Goal: Transaction & Acquisition: Purchase product/service

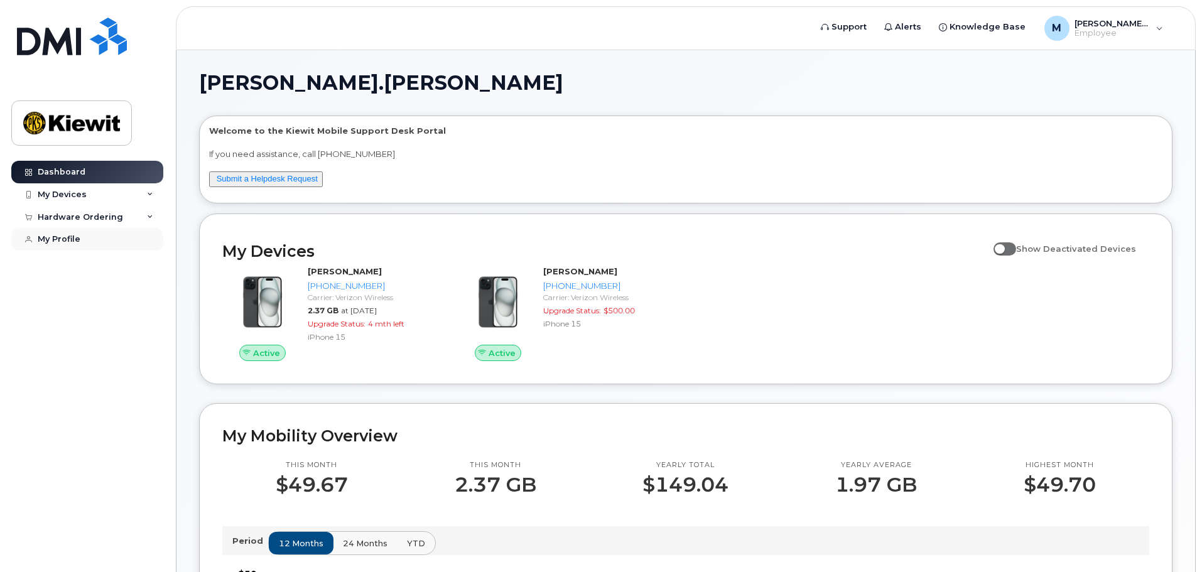
drag, startPoint x: 84, startPoint y: 312, endPoint x: 116, endPoint y: 245, distance: 74.4
click at [84, 310] on div "Dashboard My Devices Add Device 954-952-7359 (MAURICIO DAVILA) 689-239-7018 (Bh…" at bounding box center [88, 357] width 155 height 392
click at [138, 198] on div "My Devices" at bounding box center [87, 194] width 152 height 23
click at [128, 341] on div "Hardware Ordering" at bounding box center [87, 329] width 152 height 23
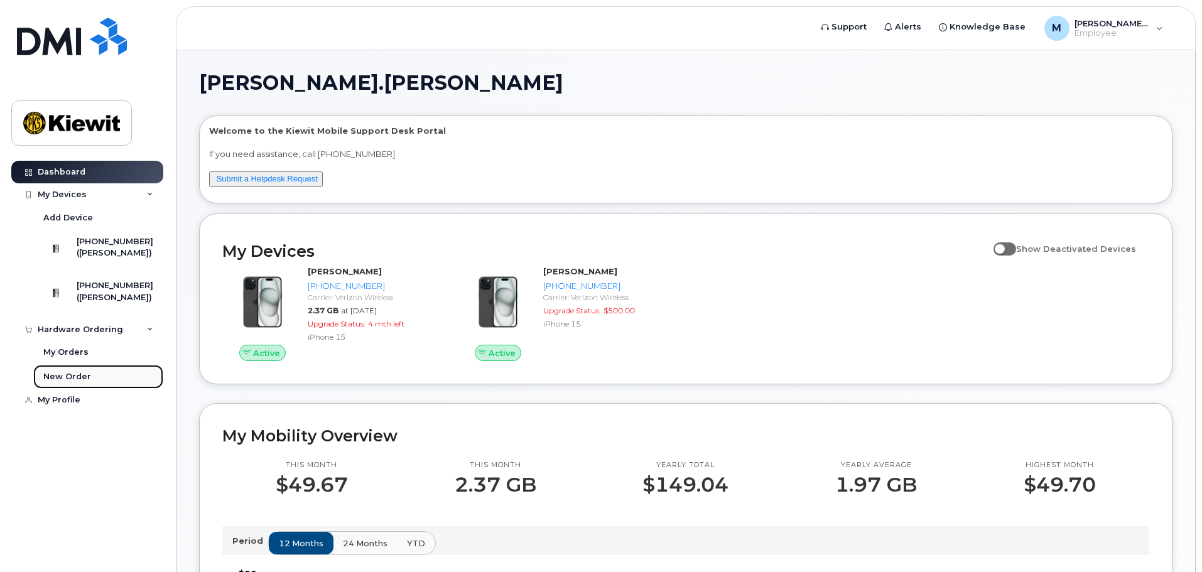
click at [77, 382] on div "New Order" at bounding box center [67, 376] width 48 height 11
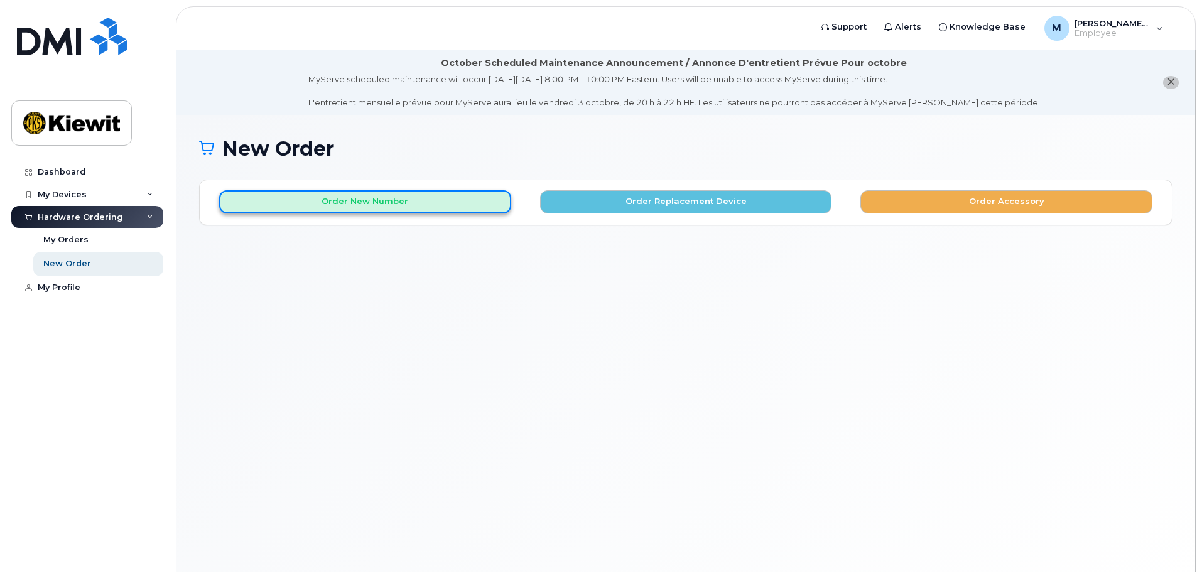
click at [387, 205] on button "Order New Number" at bounding box center [365, 201] width 292 height 23
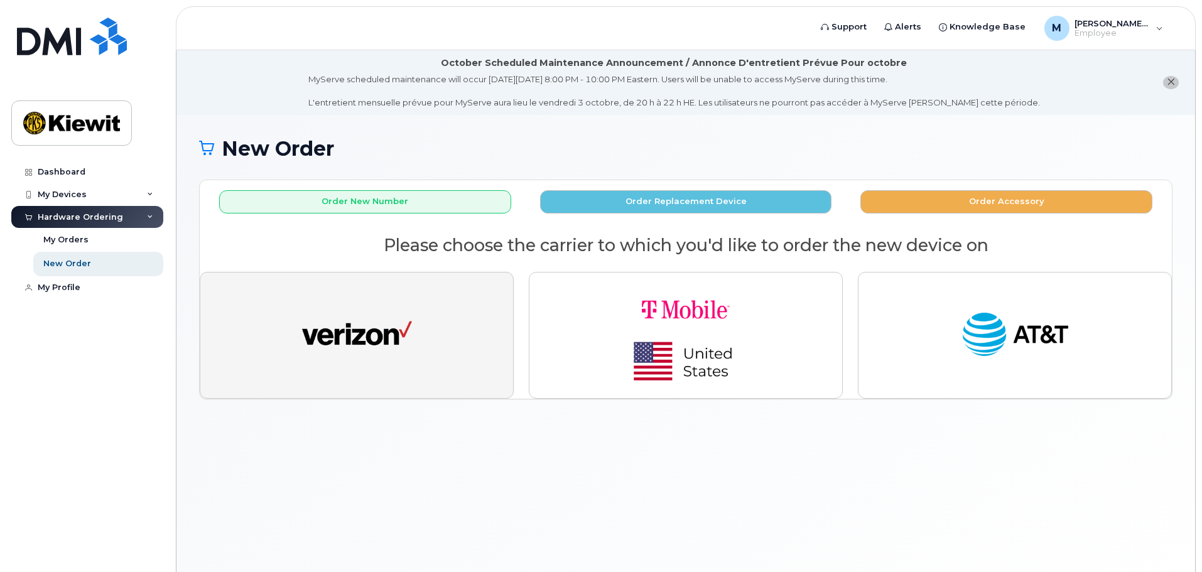
click at [368, 325] on img "button" at bounding box center [357, 335] width 110 height 57
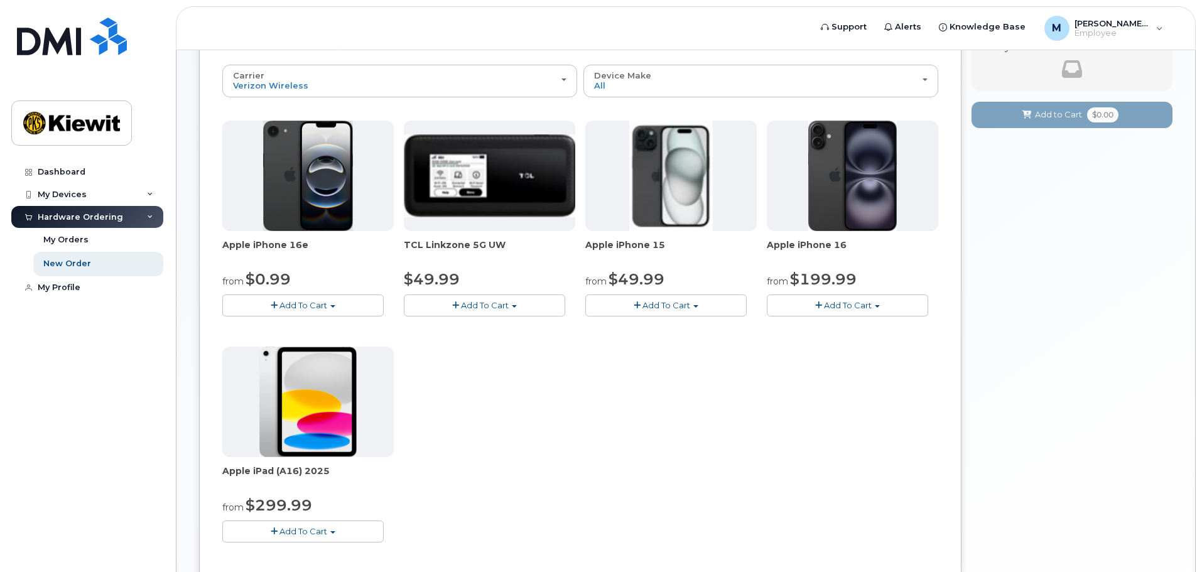
scroll to position [251, 0]
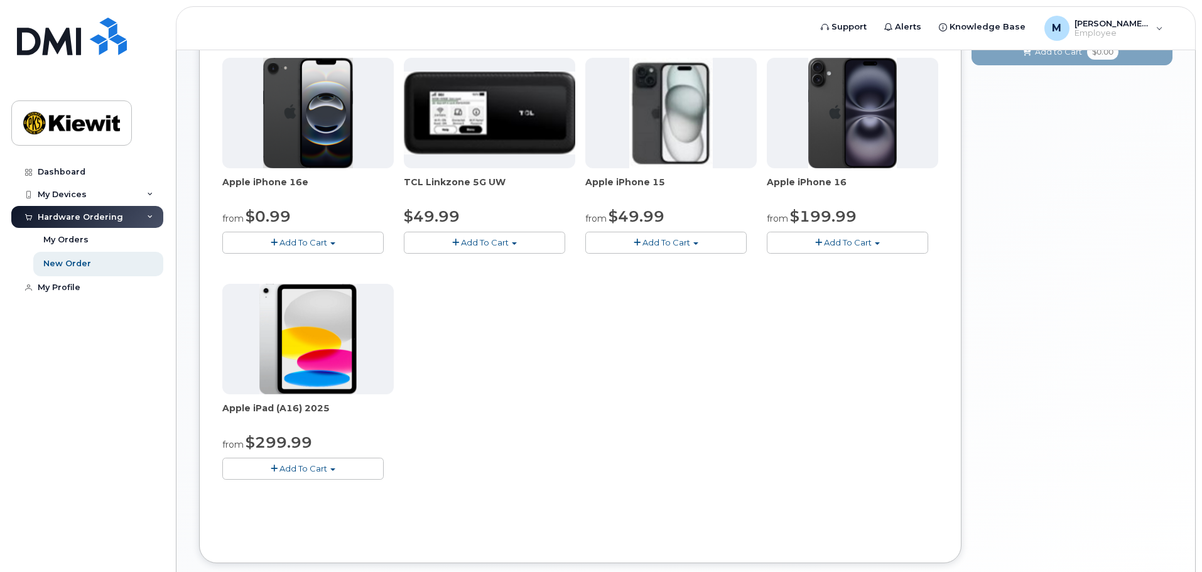
click at [314, 470] on span "Add To Cart" at bounding box center [303, 468] width 48 height 10
click at [316, 509] on link "$499.99 - Full Retail (128GB)" at bounding box center [311, 508] width 173 height 16
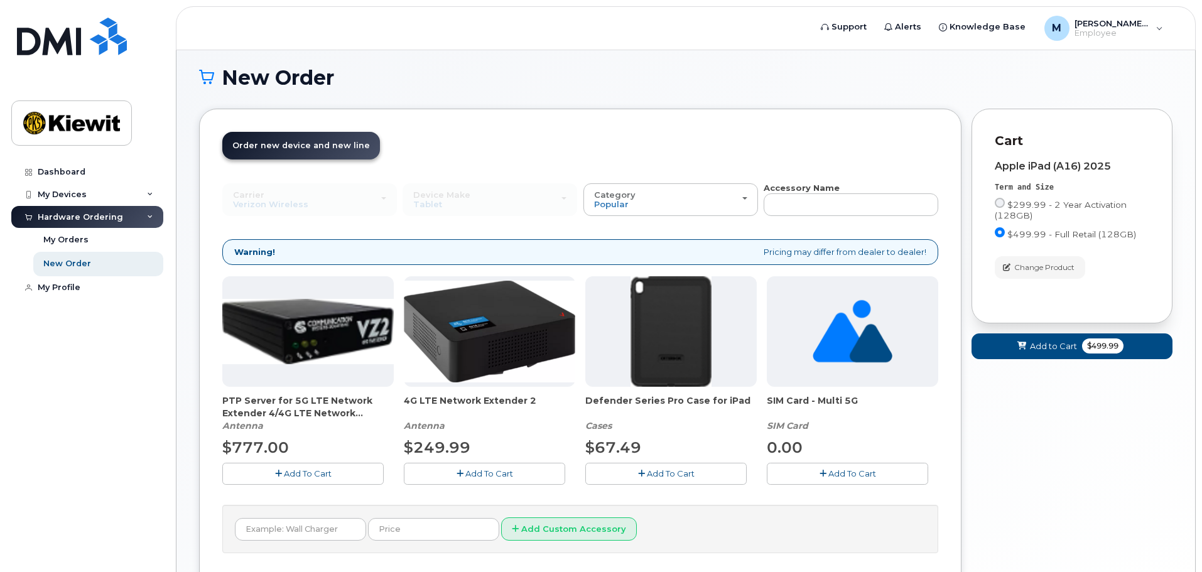
scroll to position [134, 0]
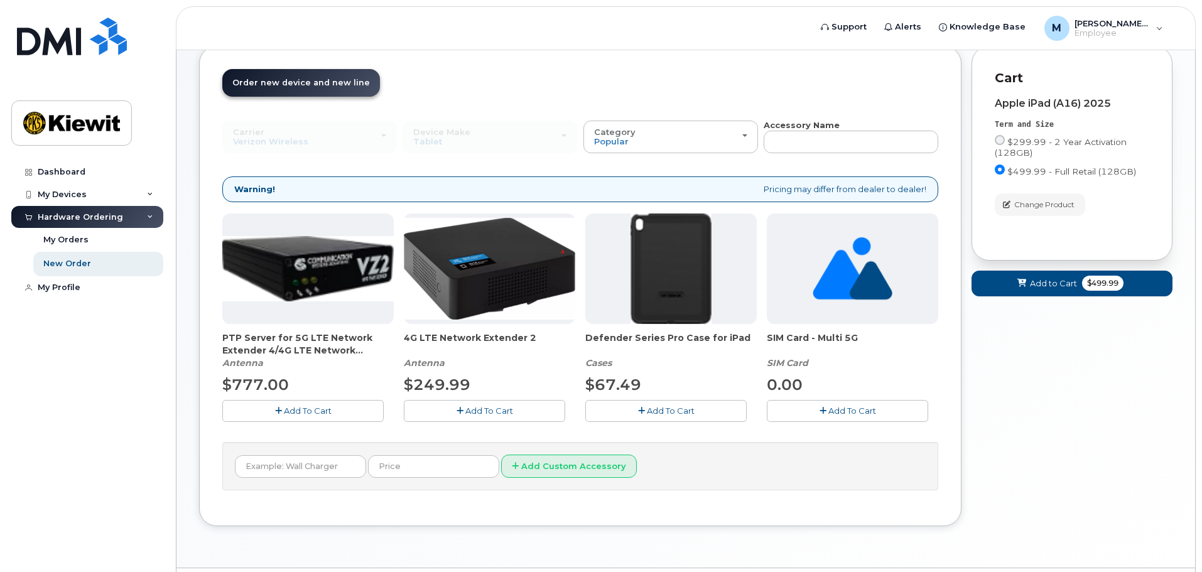
click at [625, 413] on button "Add To Cart" at bounding box center [665, 411] width 161 height 22
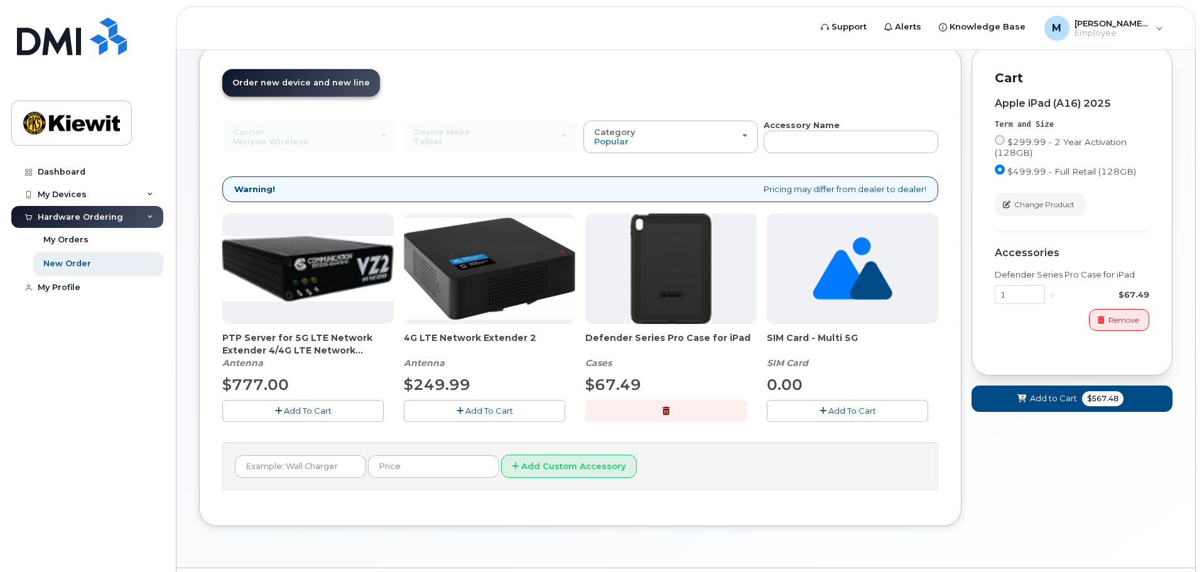
click at [845, 408] on span "Add To Cart" at bounding box center [852, 411] width 48 height 10
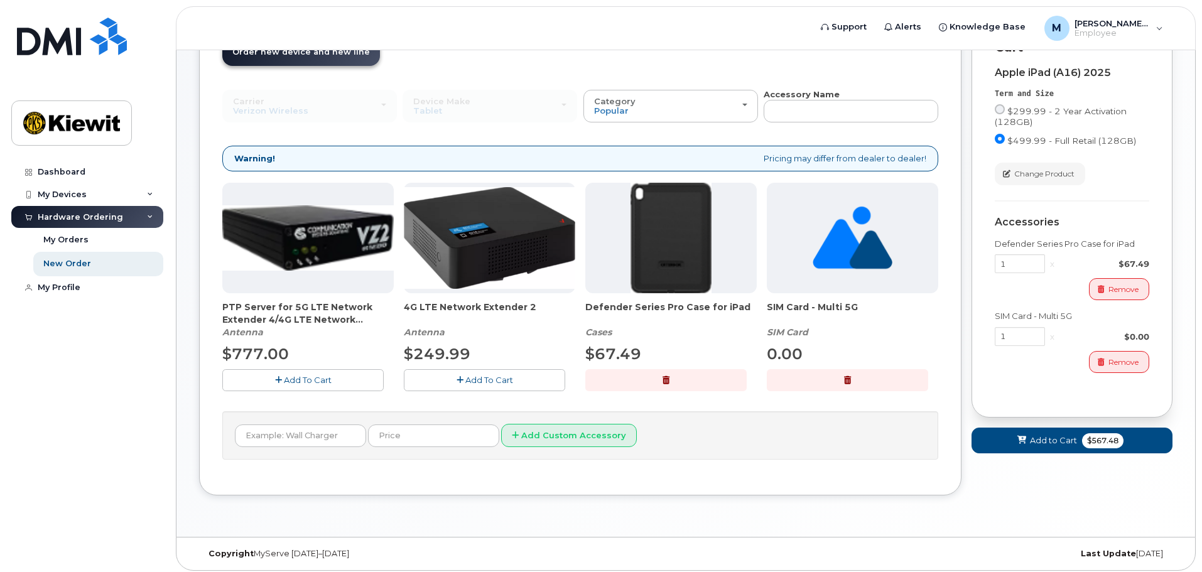
scroll to position [170, 0]
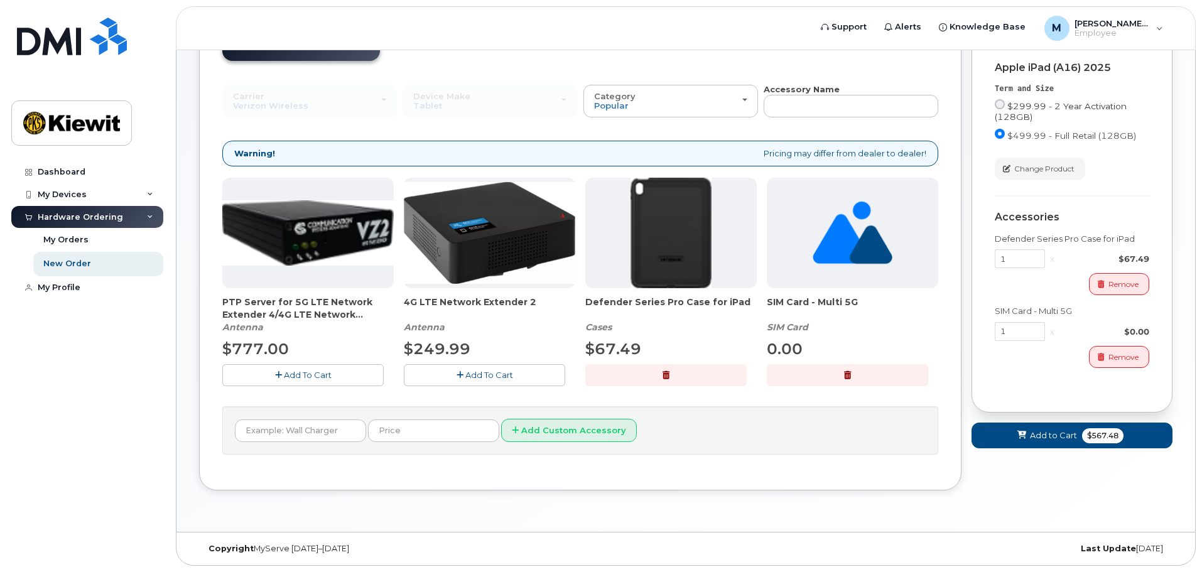
click at [1005, 99] on label "$299.99 - 2 Year Activation (128GB)" at bounding box center [1072, 110] width 154 height 23
click at [1005, 99] on input "$299.99 - 2 Year Activation (128GB)" at bounding box center [1000, 104] width 10 height 10
radio input "true"
click at [1003, 131] on input "$499.99 - Full Retail (128GB)" at bounding box center [1000, 134] width 10 height 10
radio input "true"
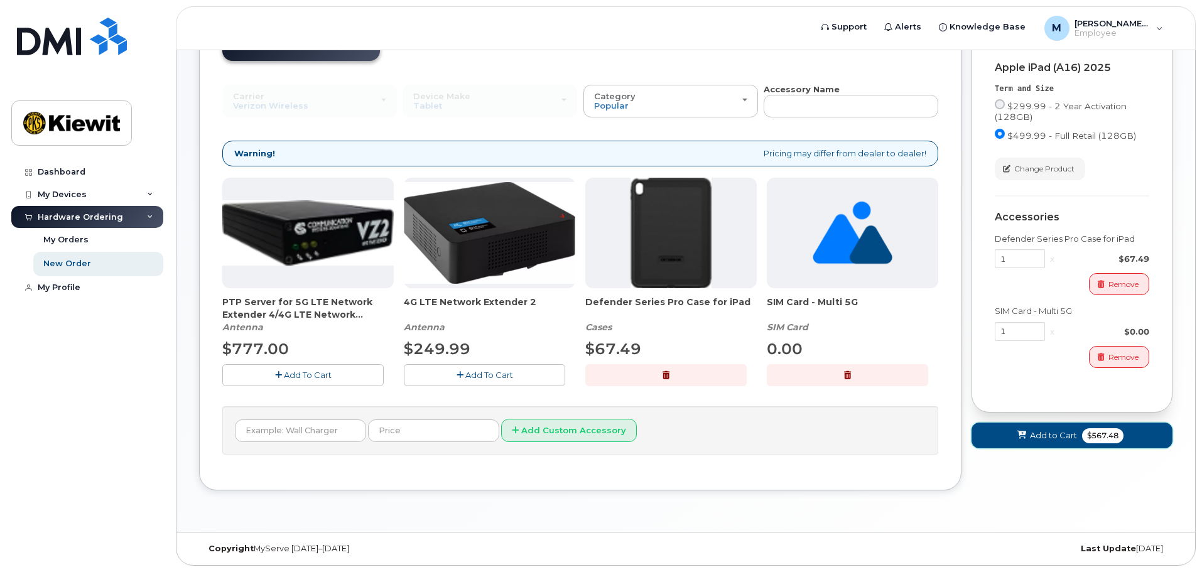
click at [1059, 437] on span "Add to Cart" at bounding box center [1053, 436] width 47 height 12
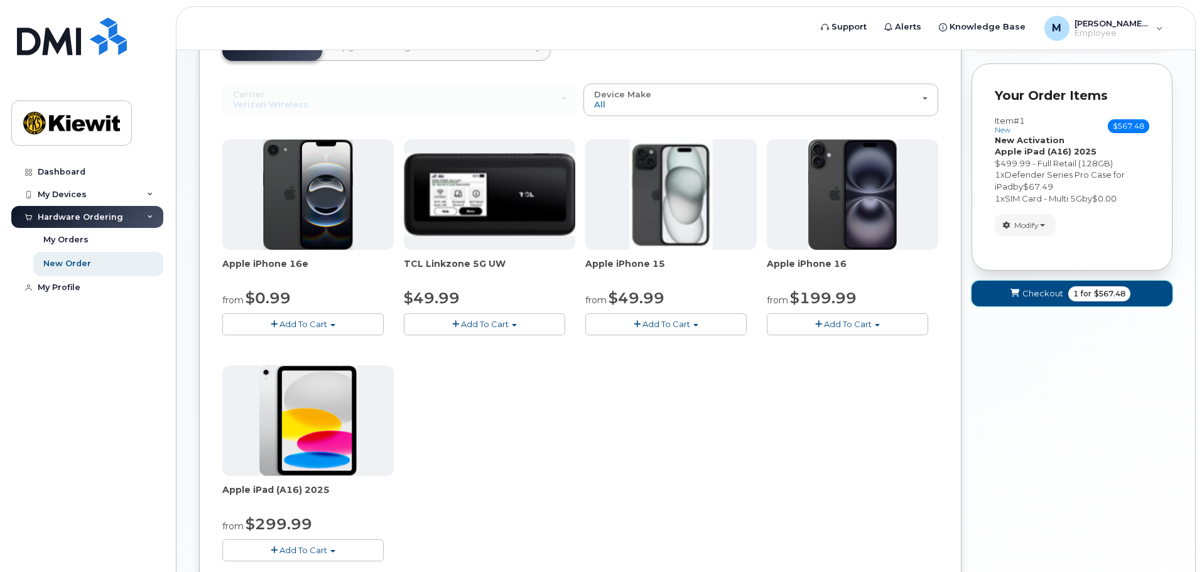
click at [1031, 301] on button "Checkout 1 for $567.48" at bounding box center [1071, 294] width 201 height 26
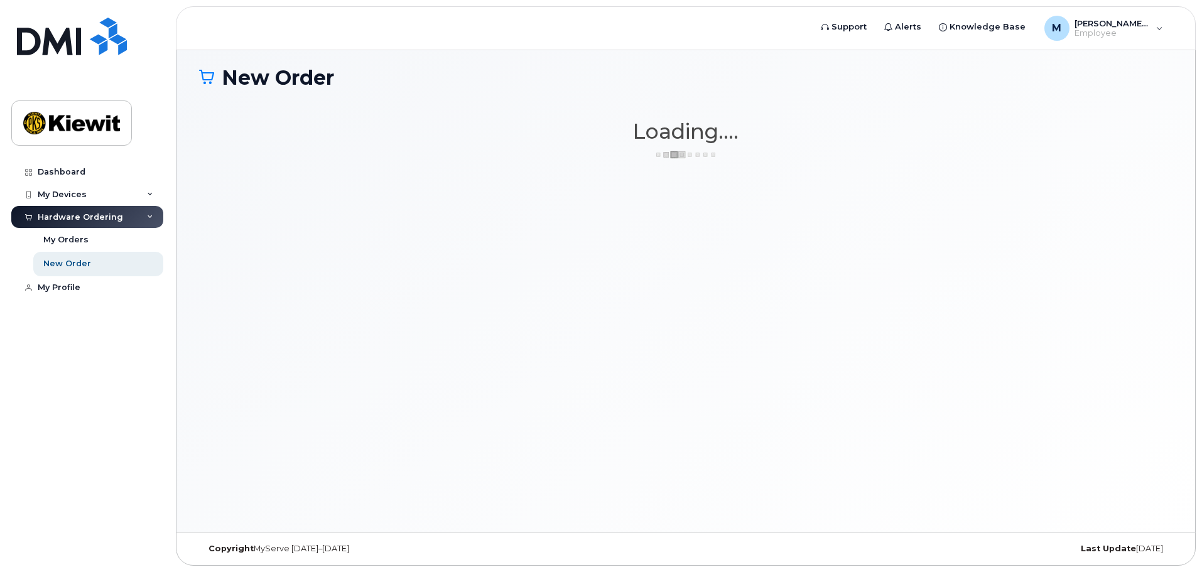
scroll to position [71, 0]
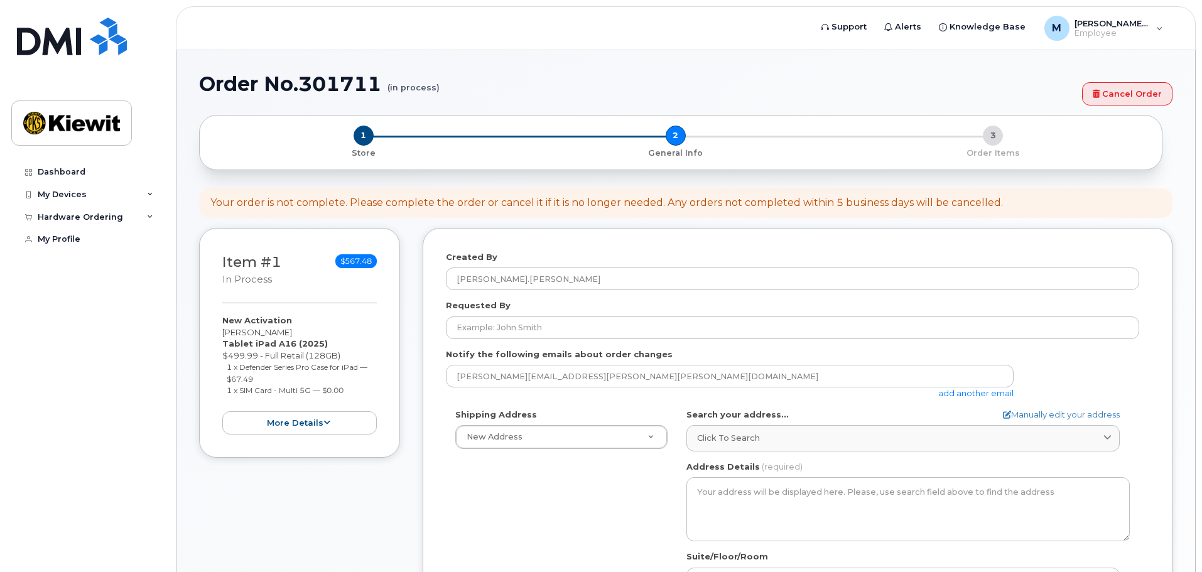
select select
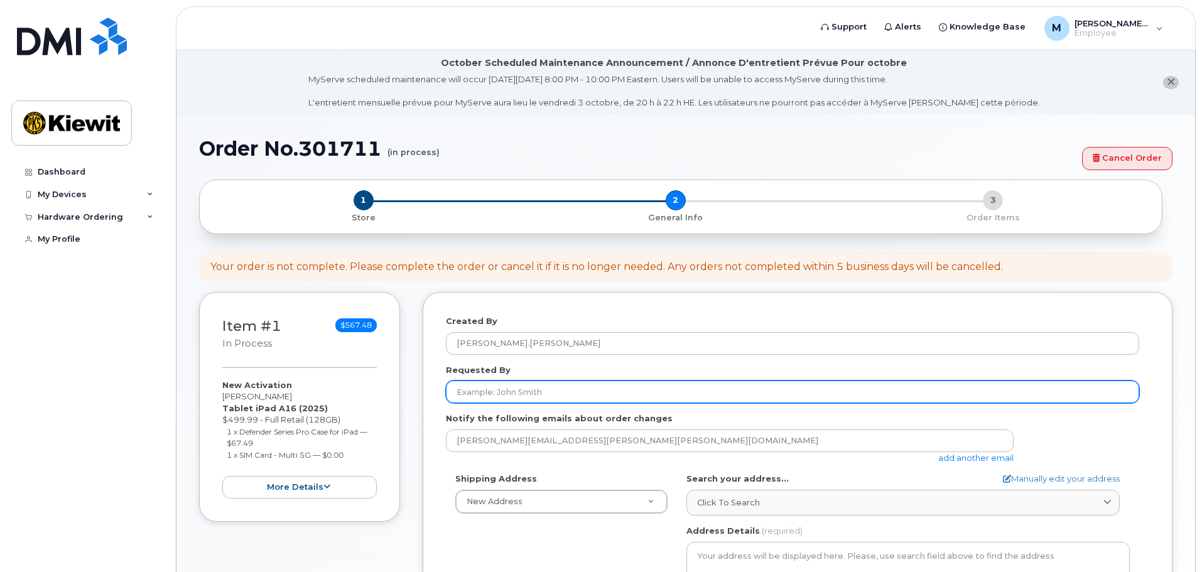
click at [593, 389] on input "Requested By" at bounding box center [792, 392] width 693 height 23
click at [494, 389] on input "Requested By" at bounding box center [792, 392] width 693 height 23
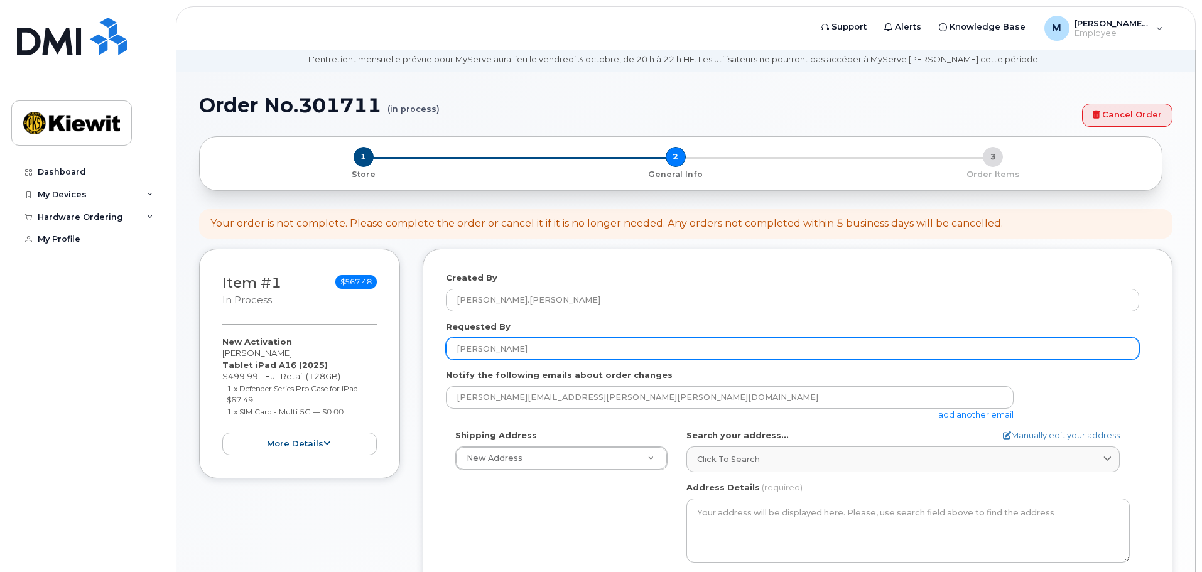
scroll to position [63, 0]
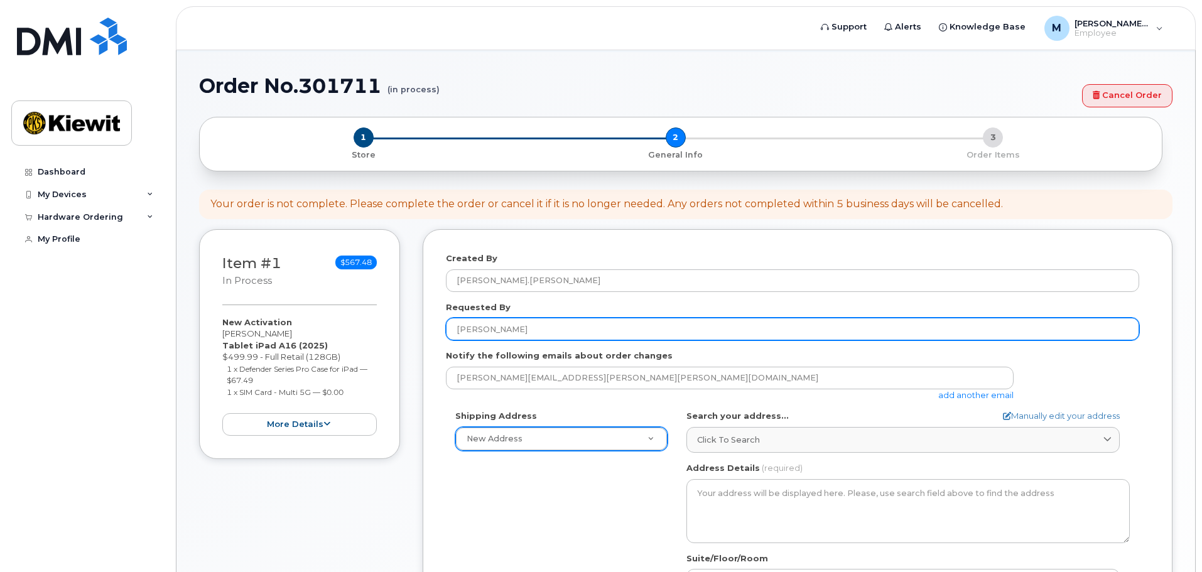
type input "Carlos Sanchez"
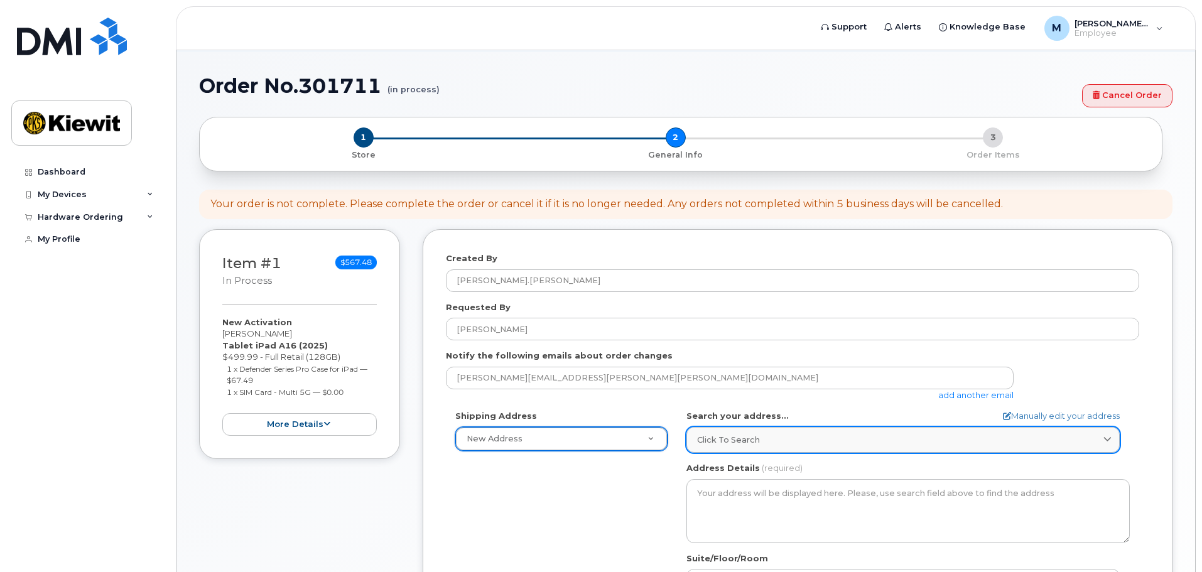
click at [768, 436] on div "Click to search" at bounding box center [903, 440] width 412 height 12
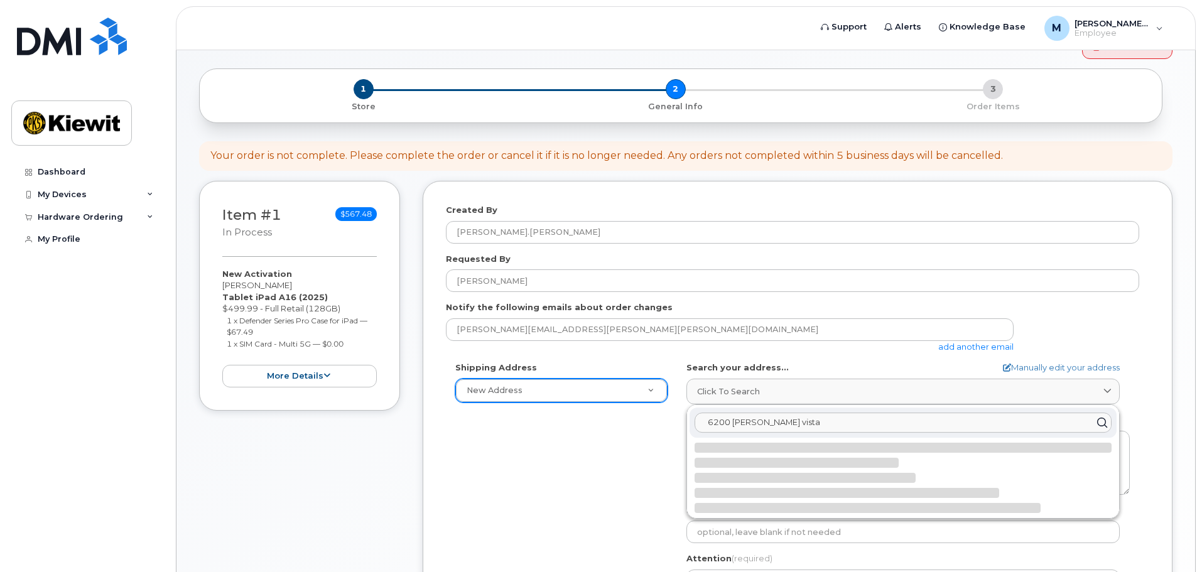
scroll to position [126, 0]
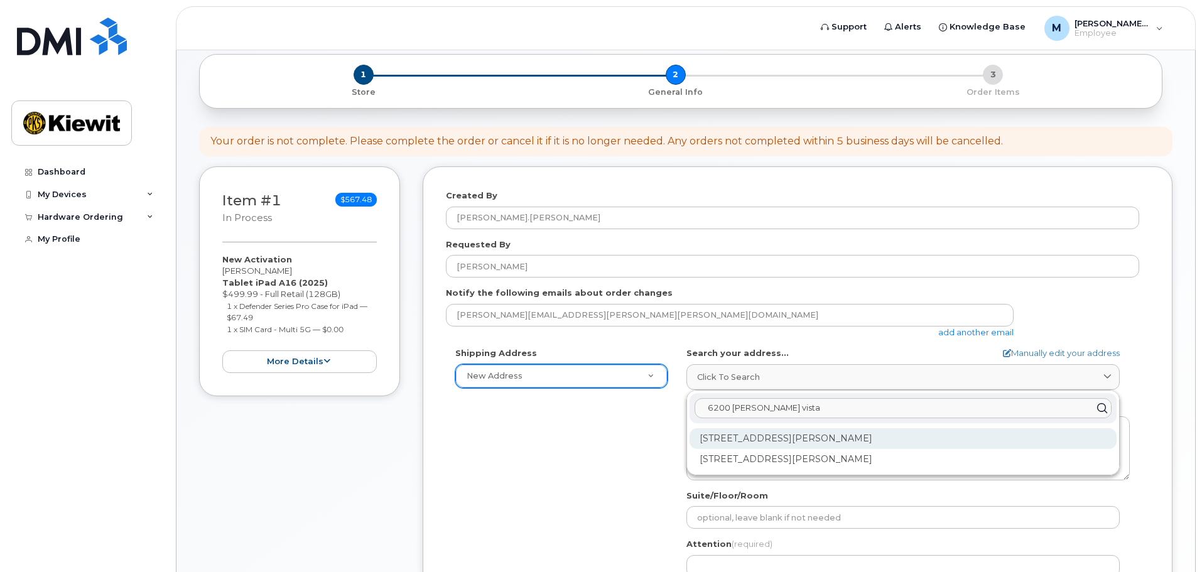
type input "6200 lee vista"
click at [842, 441] on div "6200 Lee Vista Blvd Orlando FL 32822" at bounding box center [902, 438] width 427 height 21
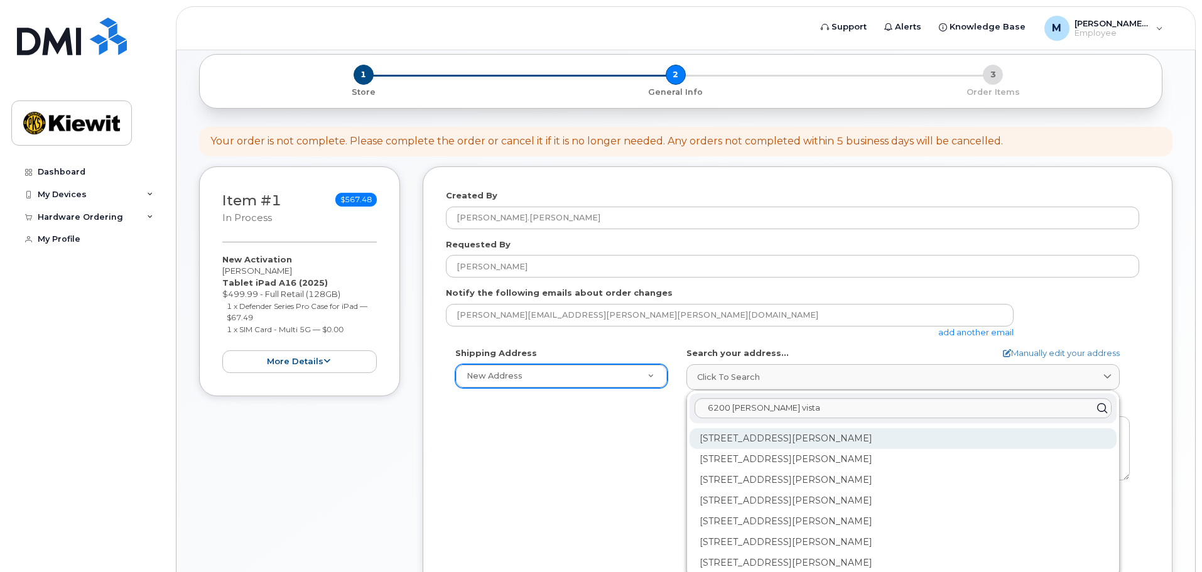
click at [929, 428] on div "6200 Lee Vista Blvd Ste 100 Orlando FL 32822-5149" at bounding box center [902, 438] width 427 height 21
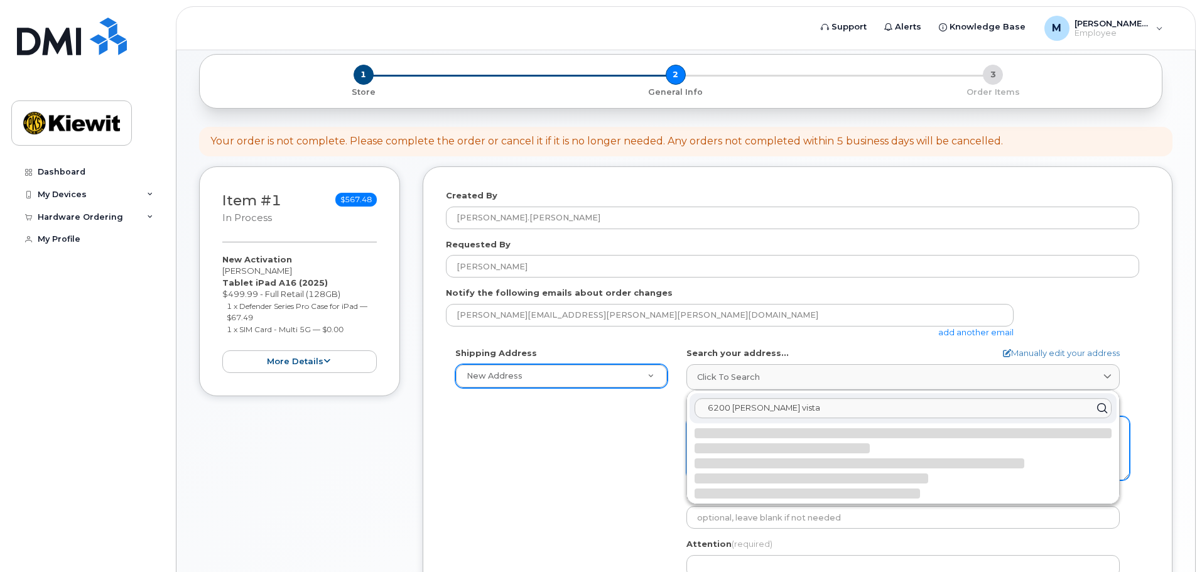
select select
type textarea "6200 Lee Vista Blvd Ste 100 ORLANDO FL 32822-5149 UNITED STATES"
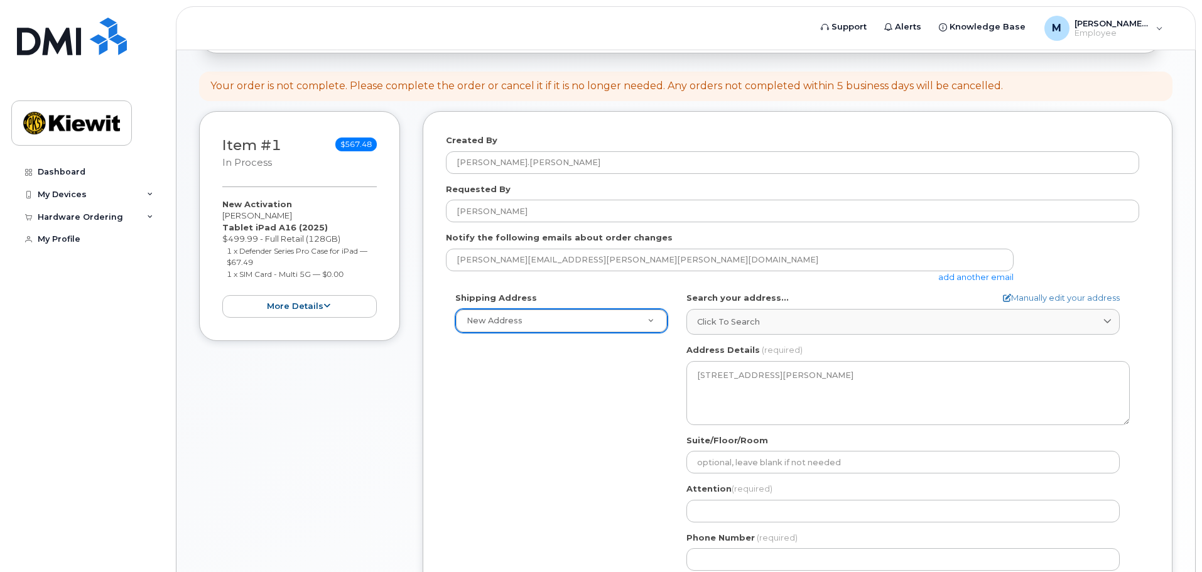
scroll to position [314, 0]
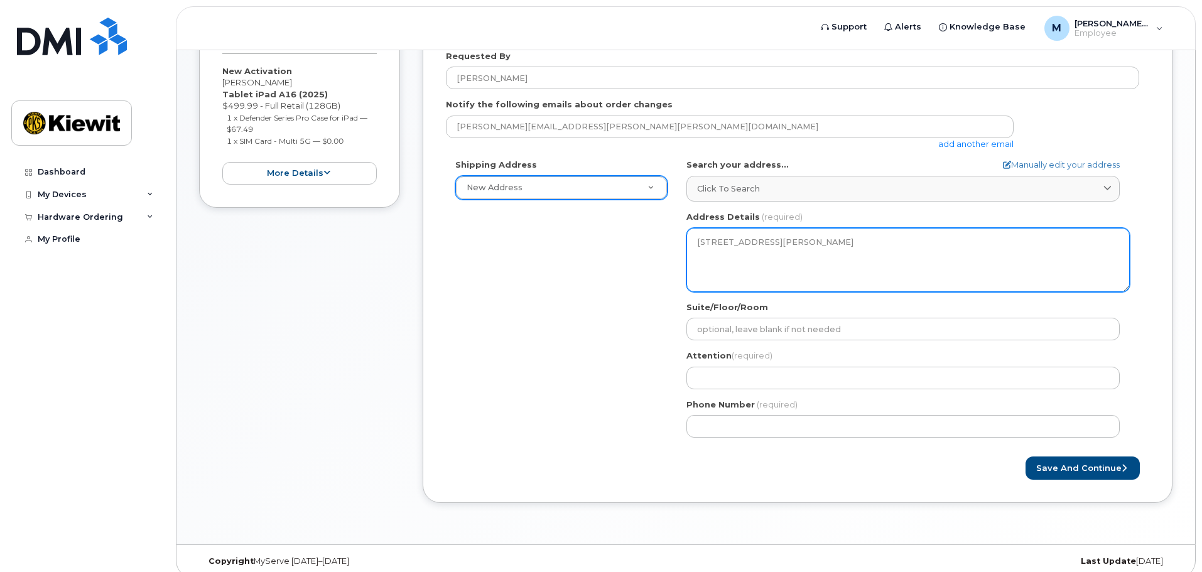
drag, startPoint x: 789, startPoint y: 240, endPoint x: 893, endPoint y: 249, distance: 104.6
click at [893, 249] on textarea "6200 Lee Vista Blvd Ste 100 ORLANDO FL 32822-5149 UNITED STATES" at bounding box center [907, 260] width 443 height 64
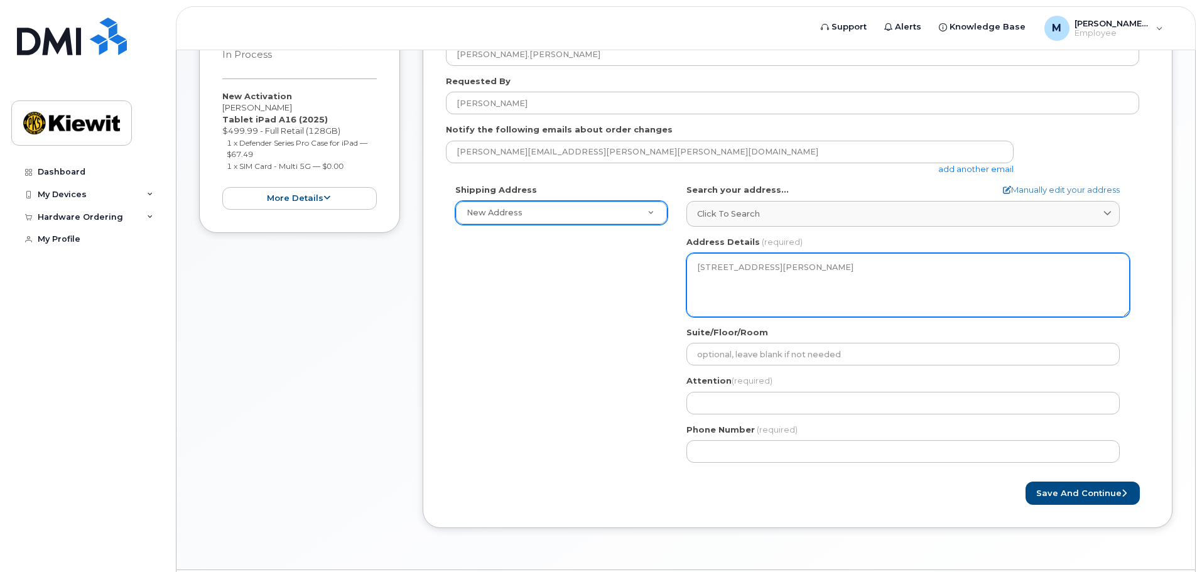
click at [894, 249] on div "Address Details (required) 6200 Lee Vista Blvd Ste 100 ORLANDO FL 32822-5149 UN…" at bounding box center [907, 276] width 443 height 81
click at [830, 269] on textarea "6200 Lee Vista Blvd Ste 100 ORLANDO FL 32822-5149 UNITED STATES" at bounding box center [907, 285] width 443 height 64
click at [801, 266] on textarea "6200 Lee Vista Blvd Ste 100 ORLANDO FL 32822-5149 UNITED STATES" at bounding box center [907, 285] width 443 height 64
click at [810, 266] on textarea "6200 Lee Vista Blvd Ste 100 ORLANDO FL 32822-5149 UNITED STATES" at bounding box center [907, 285] width 443 height 64
click at [821, 266] on textarea "6200 Lee Vista Blvd Ste 100 ORLANDO FL 32822-5149 UNITED STATES" at bounding box center [907, 285] width 443 height 64
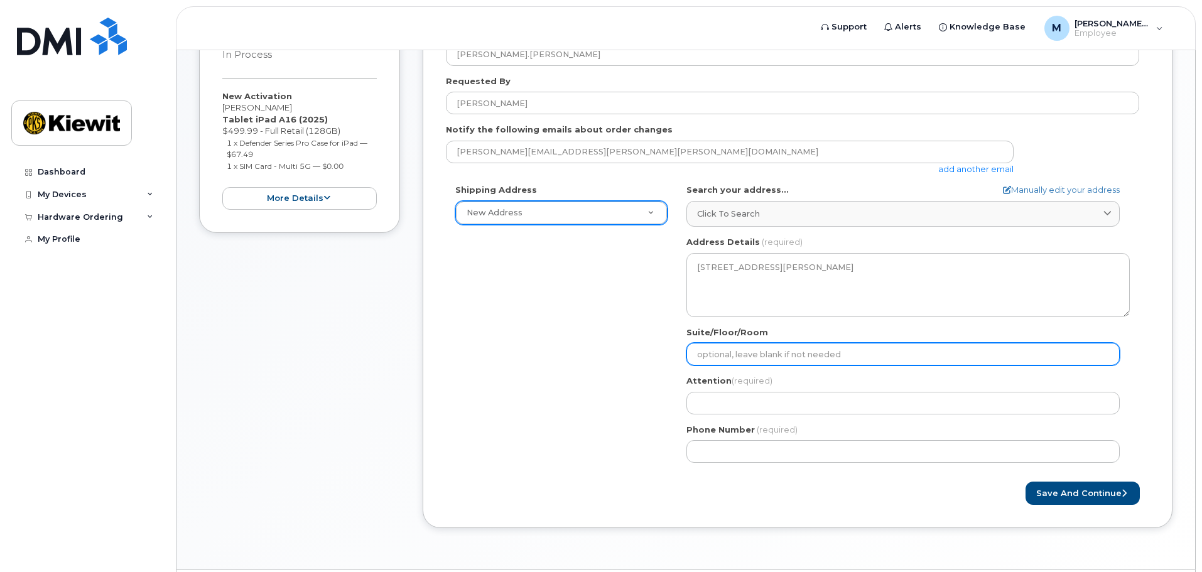
click at [752, 345] on input "Suite/Floor/Room" at bounding box center [902, 354] width 433 height 23
select select
type input "1"
select select
type input "10"
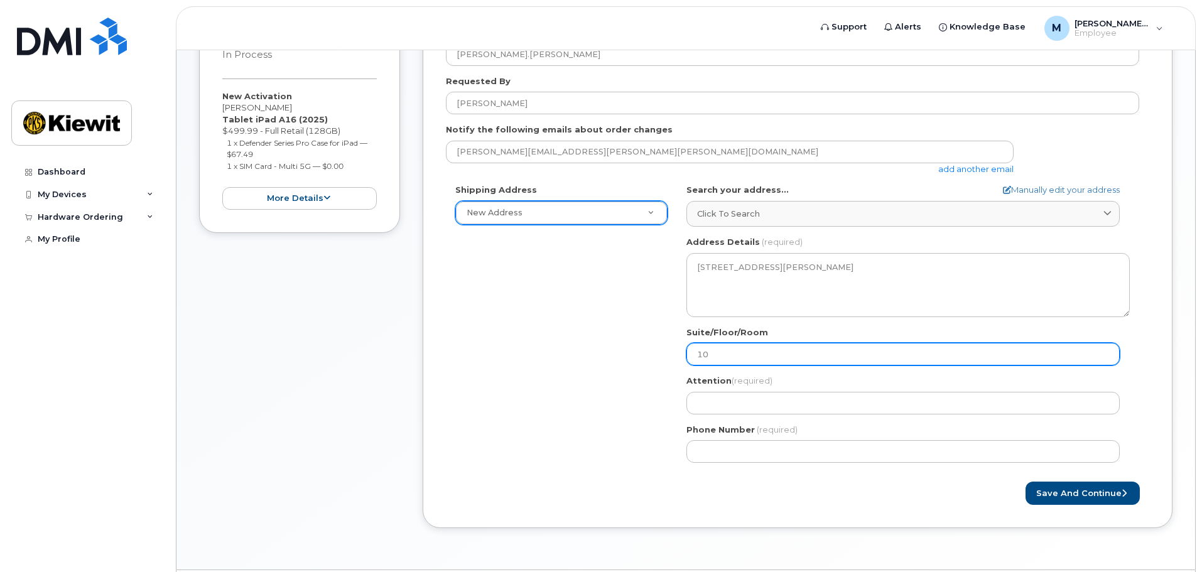
select select
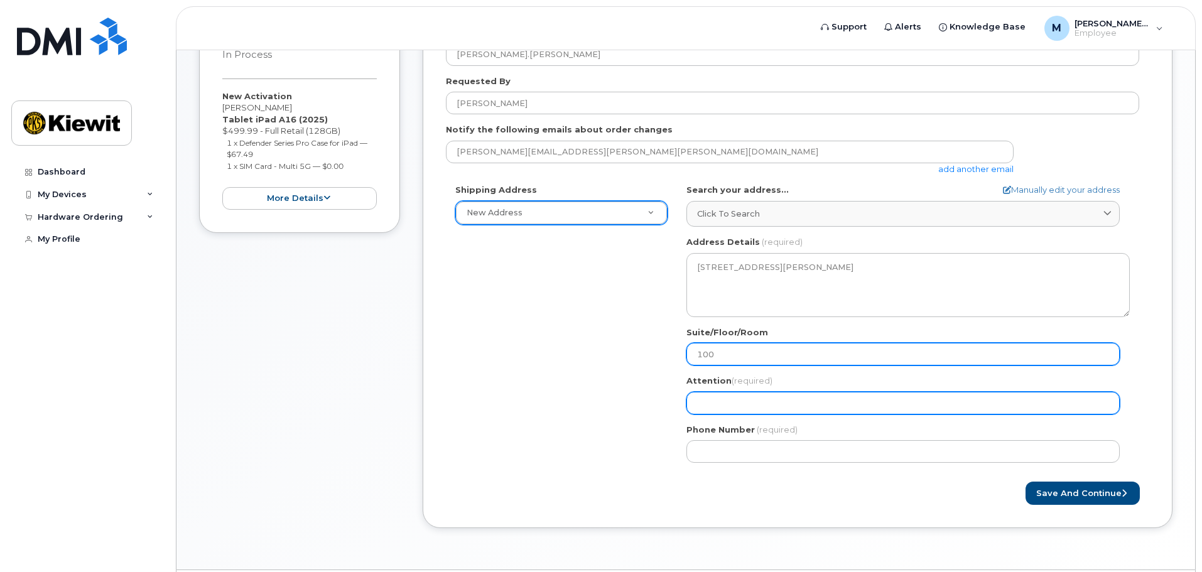
type input "100"
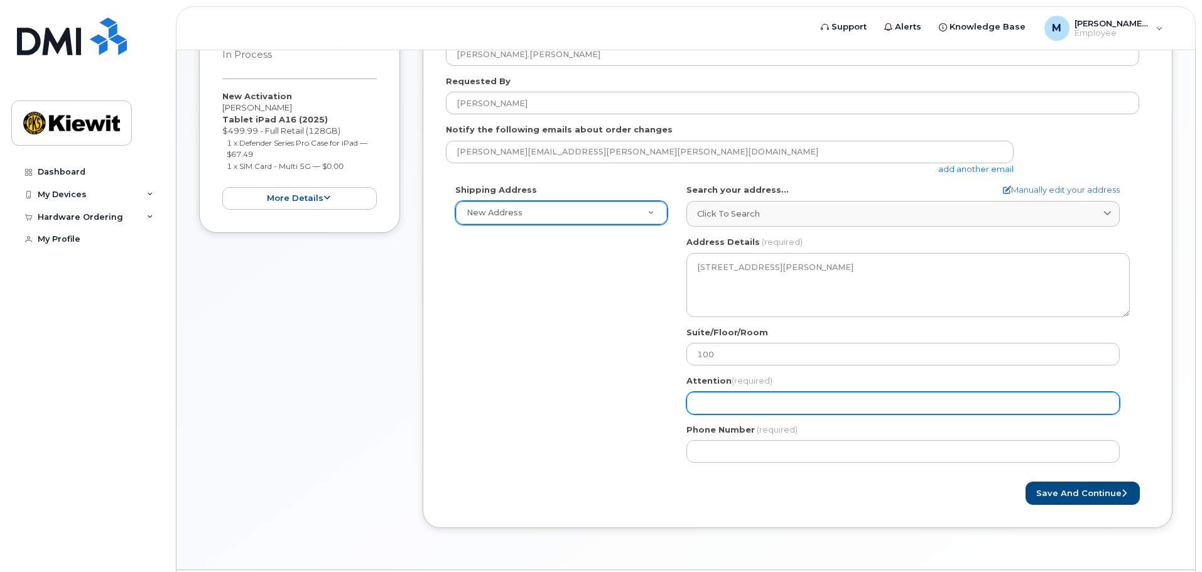
click at [907, 402] on input "Attention (required)" at bounding box center [902, 403] width 433 height 23
type input "Mauricio Davila"
select select
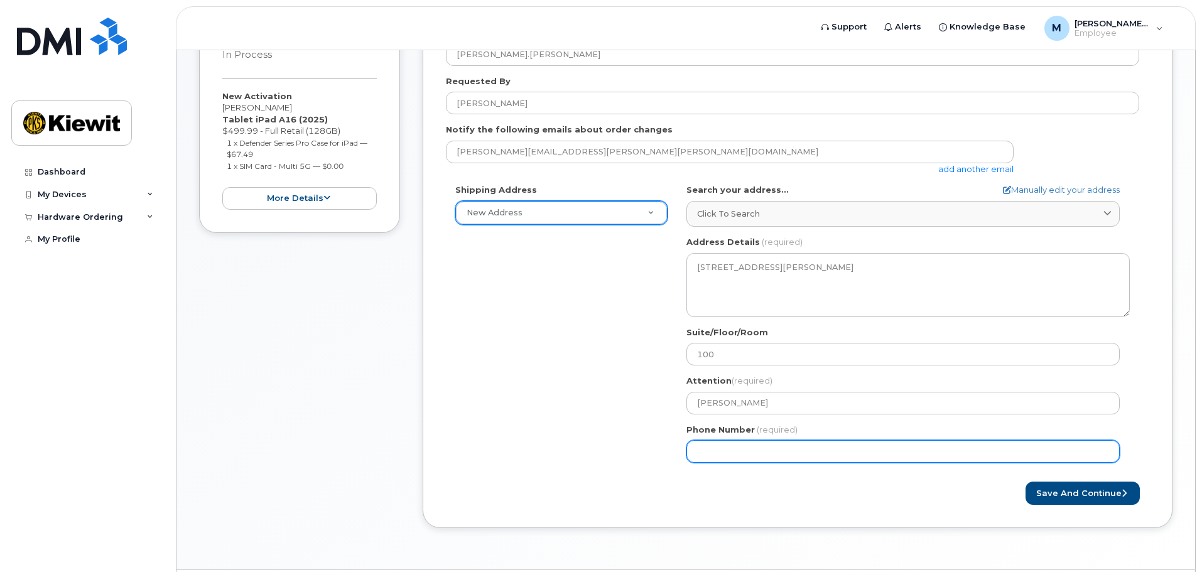
click at [832, 443] on input "Phone Number" at bounding box center [902, 451] width 433 height 23
type input "954"
click at [455, 382] on div "Shipping Address New Address New Address FL Orlando Search your address... Manu…" at bounding box center [792, 328] width 693 height 288
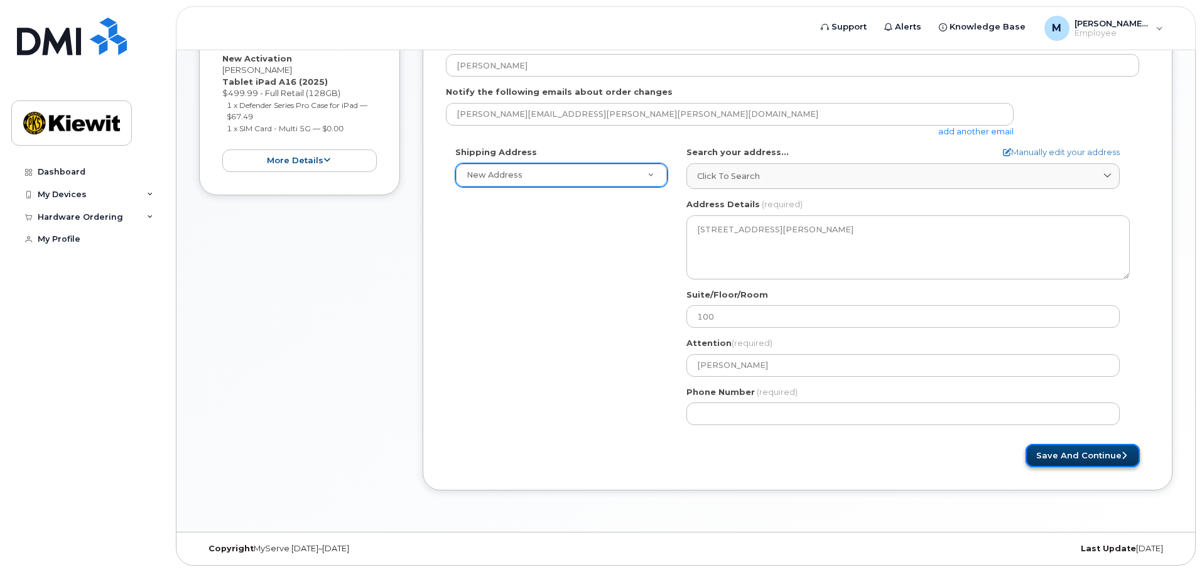
click at [1047, 451] on button "Save and Continue" at bounding box center [1082, 455] width 114 height 23
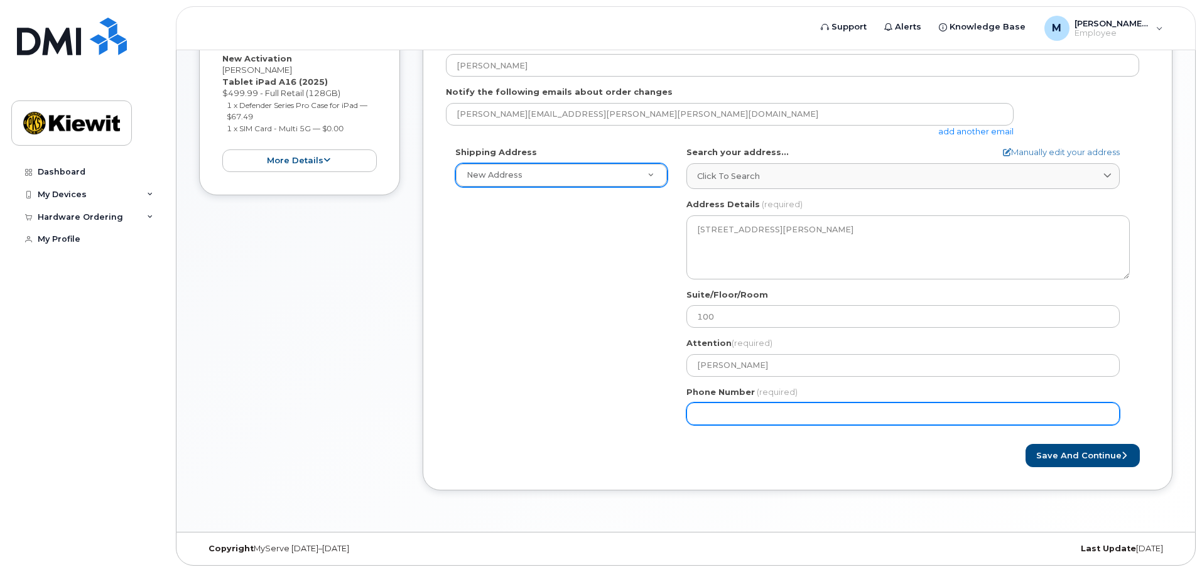
drag, startPoint x: 755, startPoint y: 414, endPoint x: 551, endPoint y: 419, distance: 203.5
click at [551, 419] on div "Shipping Address New Address New Address FL Orlando Search your address... Manu…" at bounding box center [792, 290] width 693 height 288
drag, startPoint x: 790, startPoint y: 419, endPoint x: 521, endPoint y: 411, distance: 269.5
click at [521, 411] on div "Shipping Address New Address New Address FL Orlando Search your address... Manu…" at bounding box center [792, 290] width 693 height 288
type input "954952735"
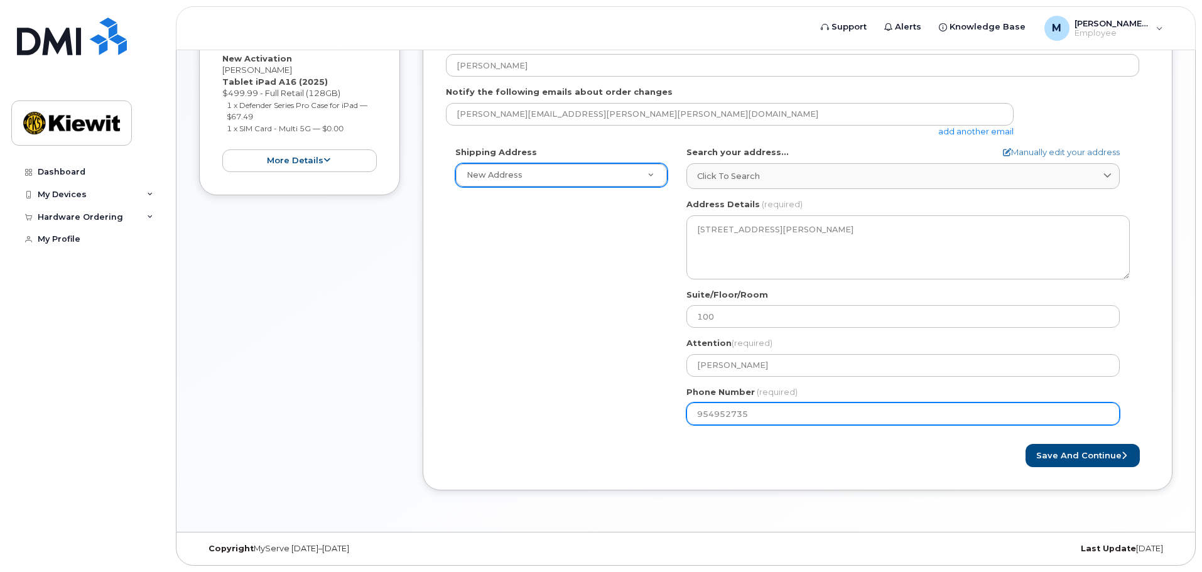
select select
type input "9549527359"
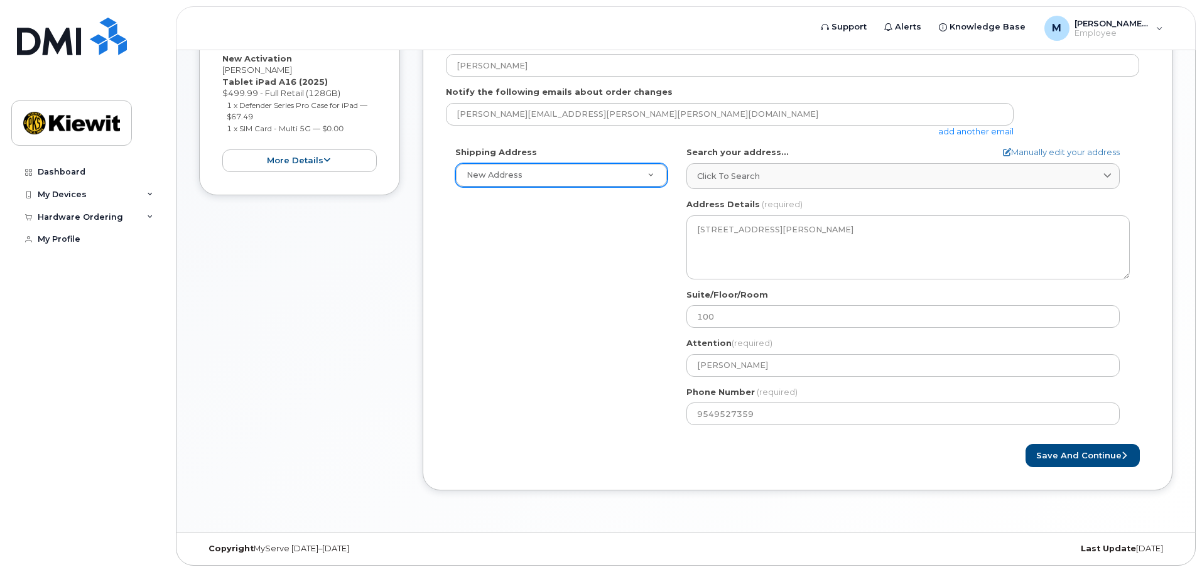
click at [1086, 443] on form "Created By Mauricio.Davila Requested By Carlos Sanchez Notify the following ema…" at bounding box center [797, 228] width 703 height 478
click at [1088, 455] on button "Save and Continue" at bounding box center [1082, 455] width 114 height 23
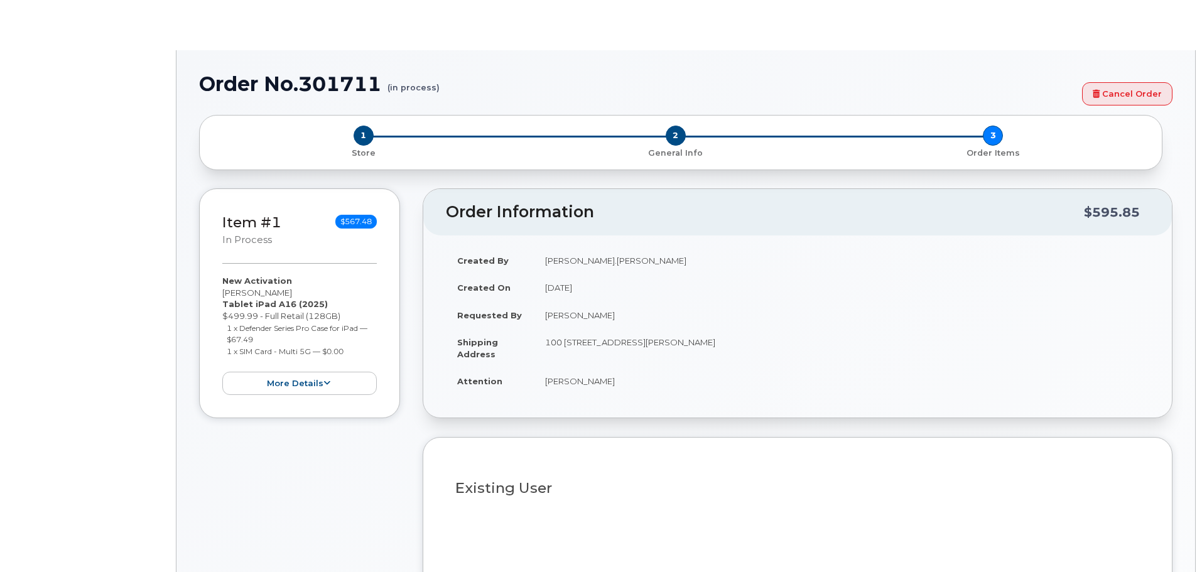
type input "2156515"
select select
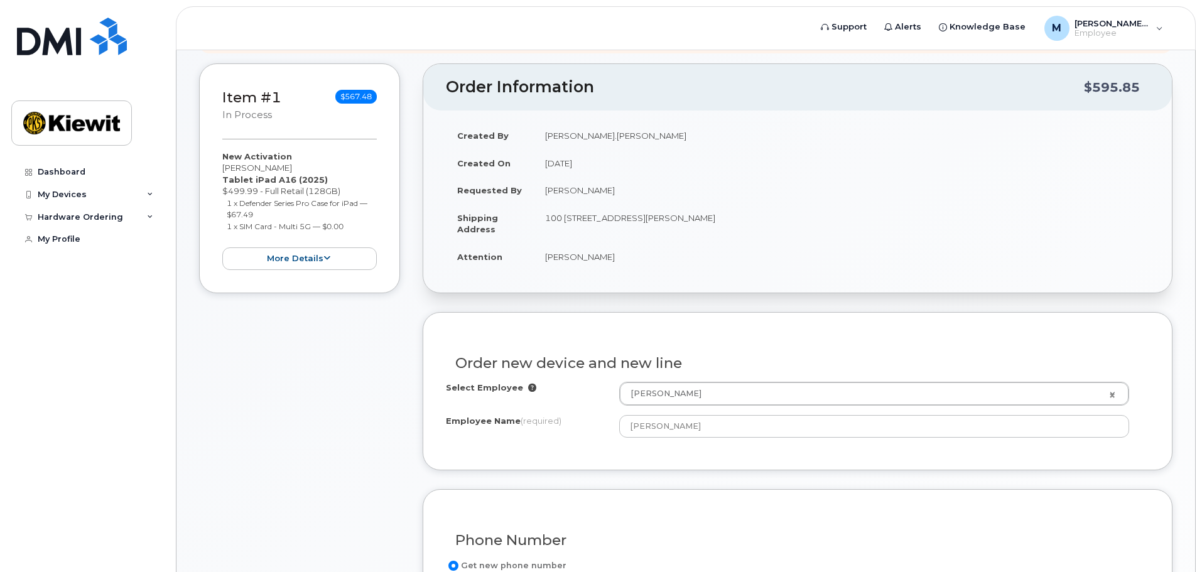
scroll to position [251, 0]
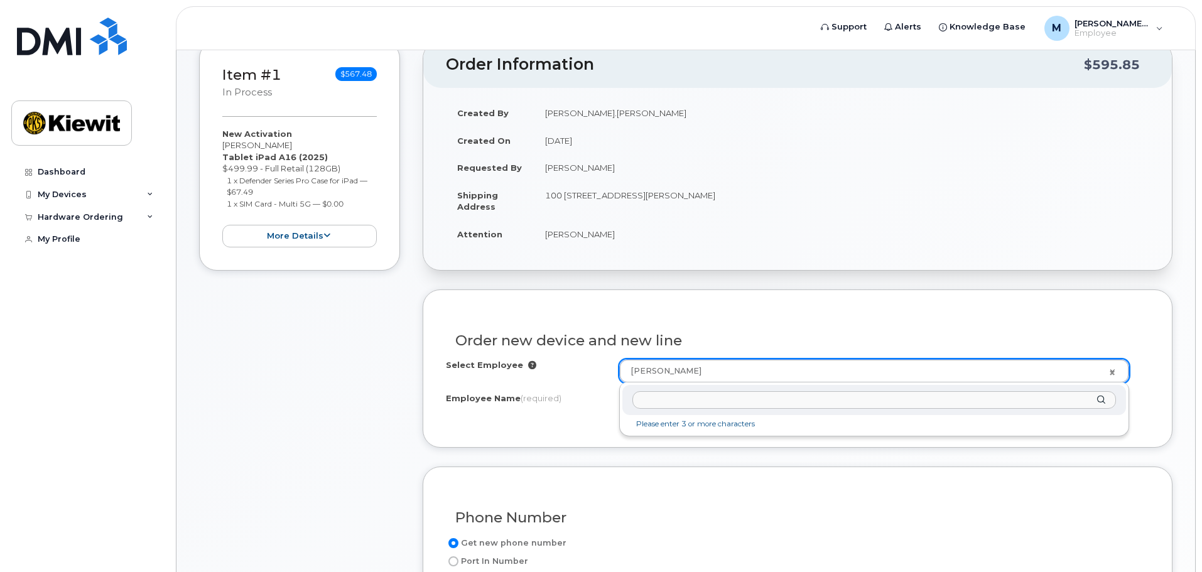
click at [767, 406] on input "text" at bounding box center [874, 400] width 484 height 18
click at [1101, 401] on div "carlos sanchez" at bounding box center [874, 400] width 504 height 31
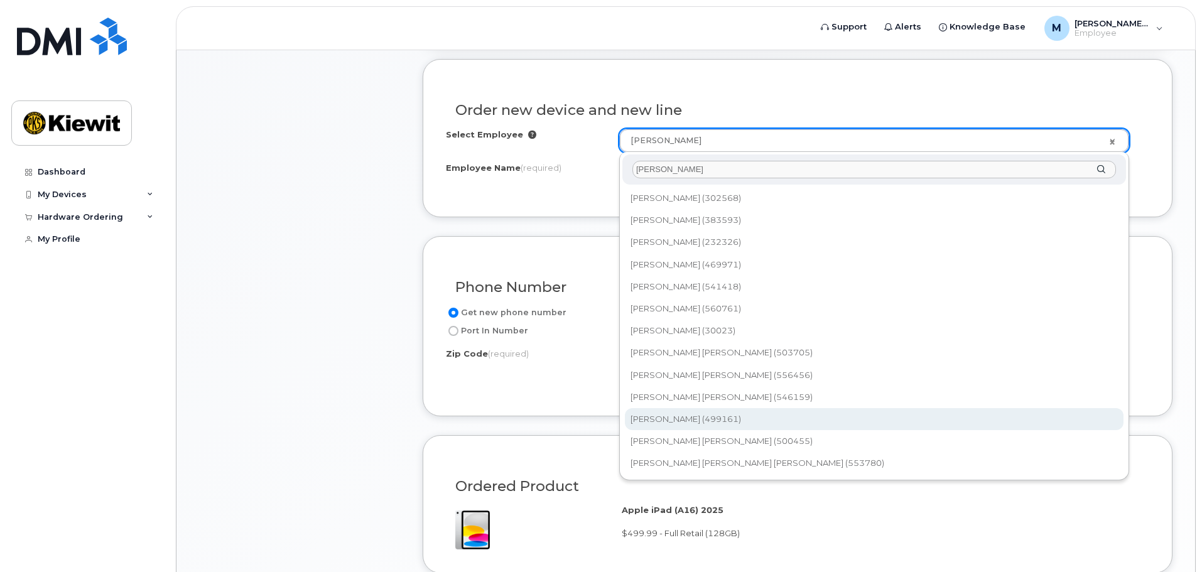
scroll to position [502, 0]
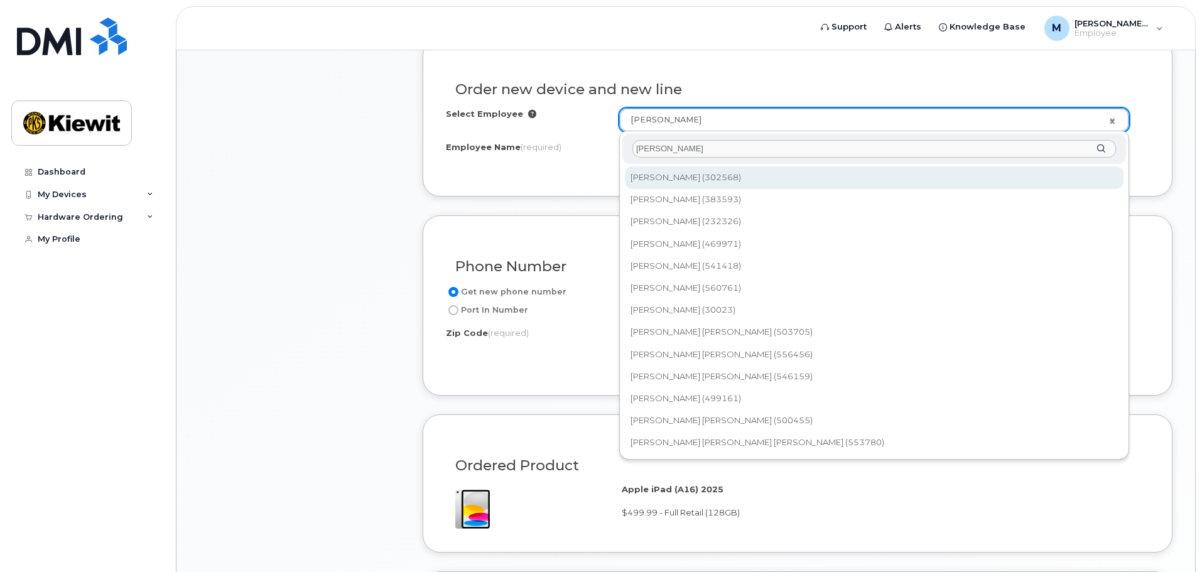
drag, startPoint x: 728, startPoint y: 154, endPoint x: 503, endPoint y: 112, distance: 228.8
click at [503, 112] on body "Support Alerts Knowledge Base M Mauricio.Davila Employee English Français Sign …" at bounding box center [601, 244] width 1202 height 1493
paste input "Carlos.Sanchez5"
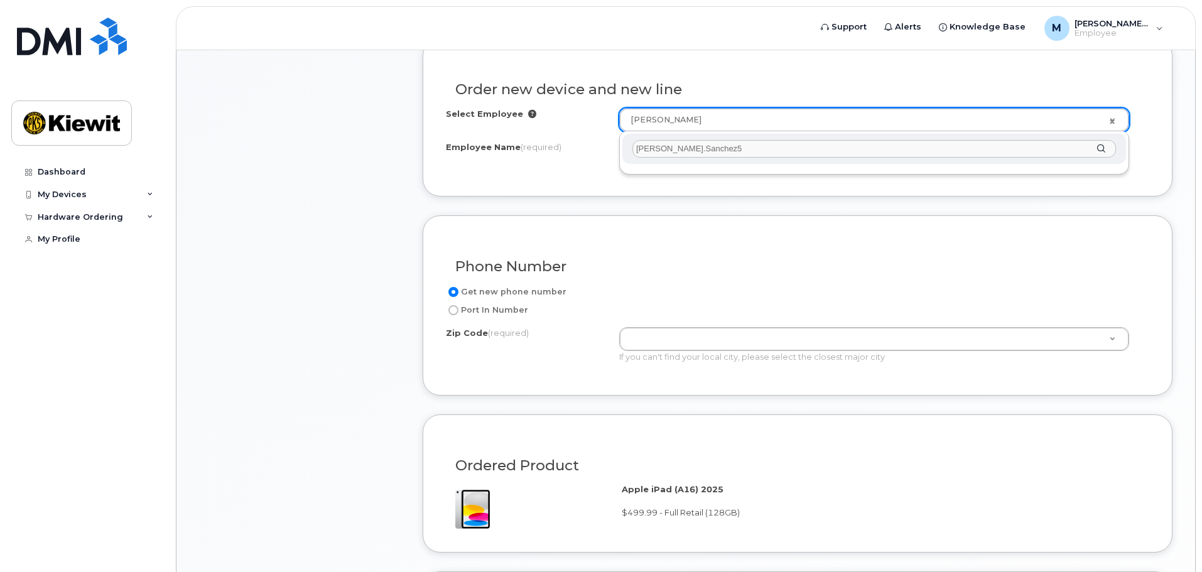
click at [1109, 151] on input "Carlos.Sanchez5" at bounding box center [874, 149] width 484 height 18
type input "Carlos.Sanchez5"
click at [1102, 149] on div "Carlos.Sanchez5" at bounding box center [874, 149] width 504 height 31
drag, startPoint x: 816, startPoint y: 148, endPoint x: 365, endPoint y: 124, distance: 451.5
click at [365, 124] on body "Support Alerts Knowledge Base M Mauricio.Davila Employee English Français Sign …" at bounding box center [601, 244] width 1202 height 1493
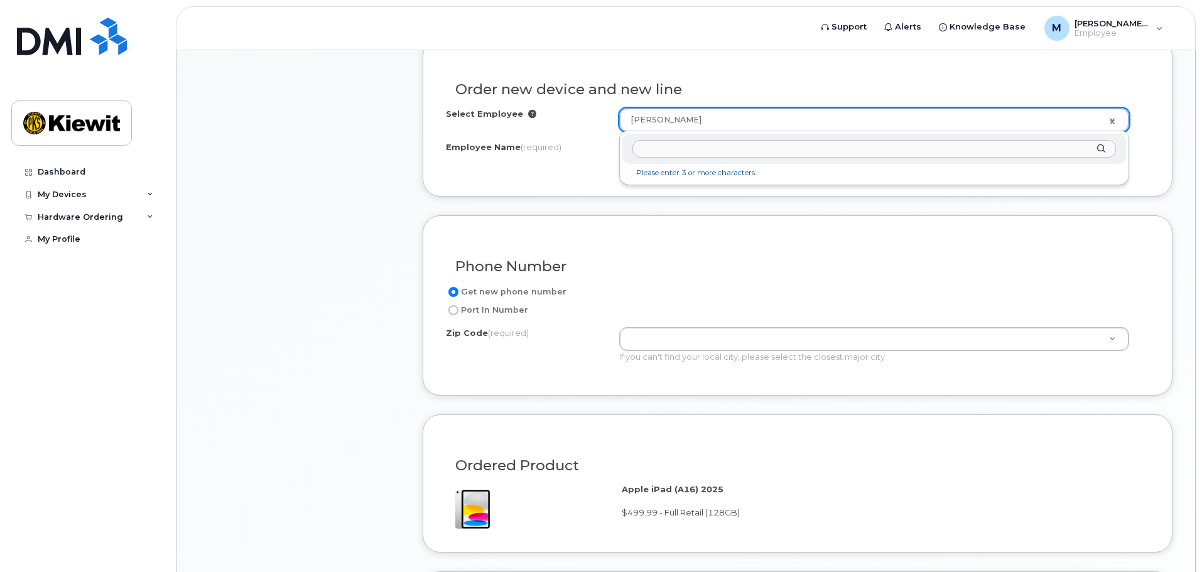
click at [662, 148] on input "text" at bounding box center [874, 149] width 484 height 18
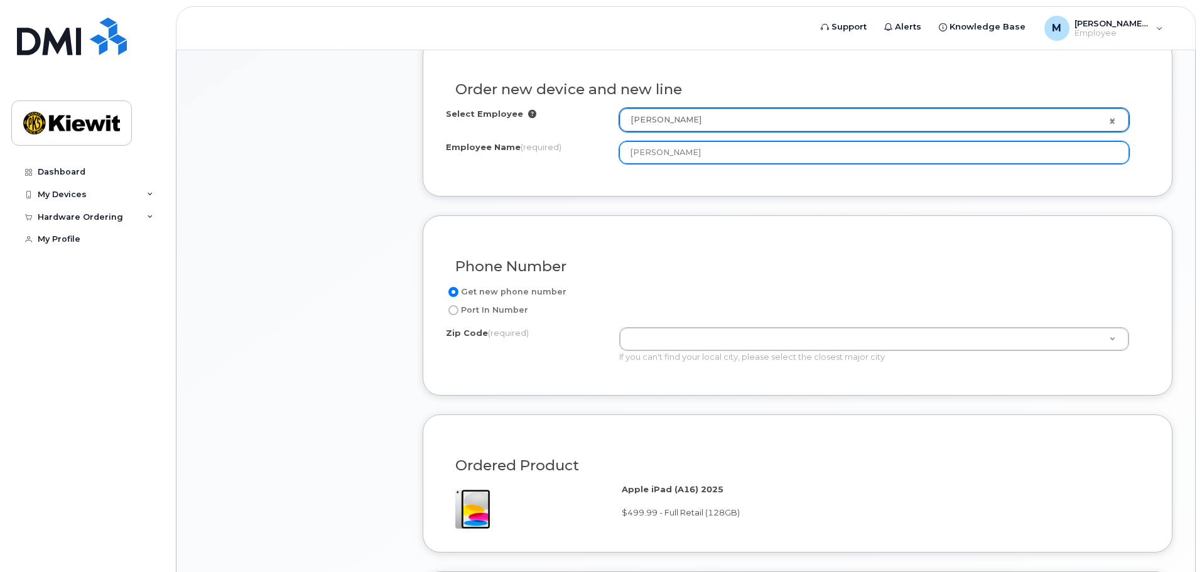
click at [656, 157] on input "Mauricio Davila" at bounding box center [874, 152] width 510 height 23
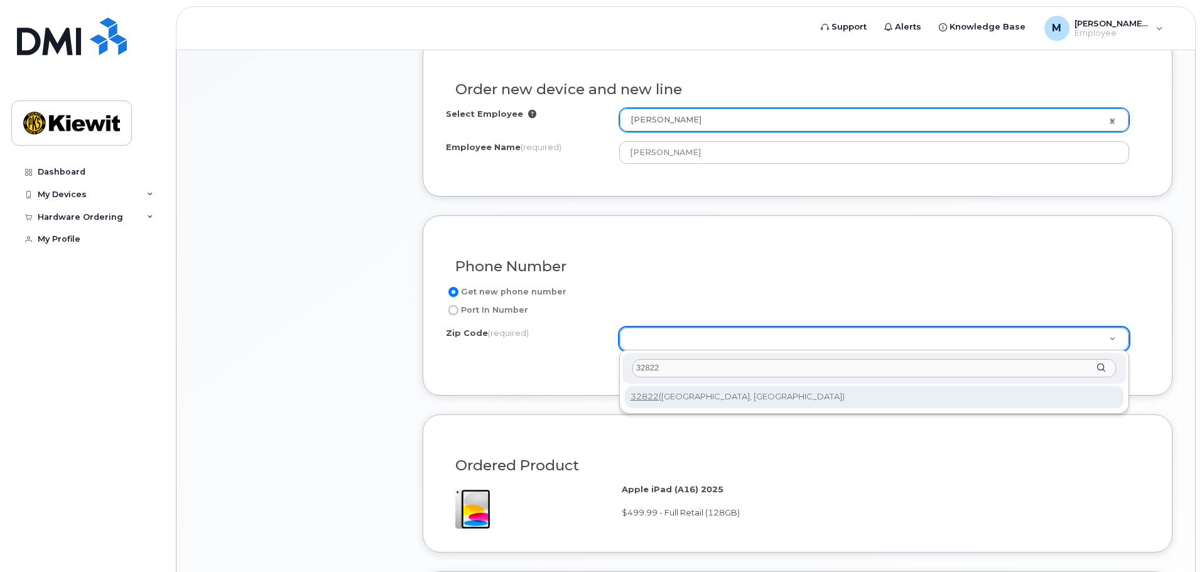
type input "32822"
type input "32822 (Orlando, FL)"
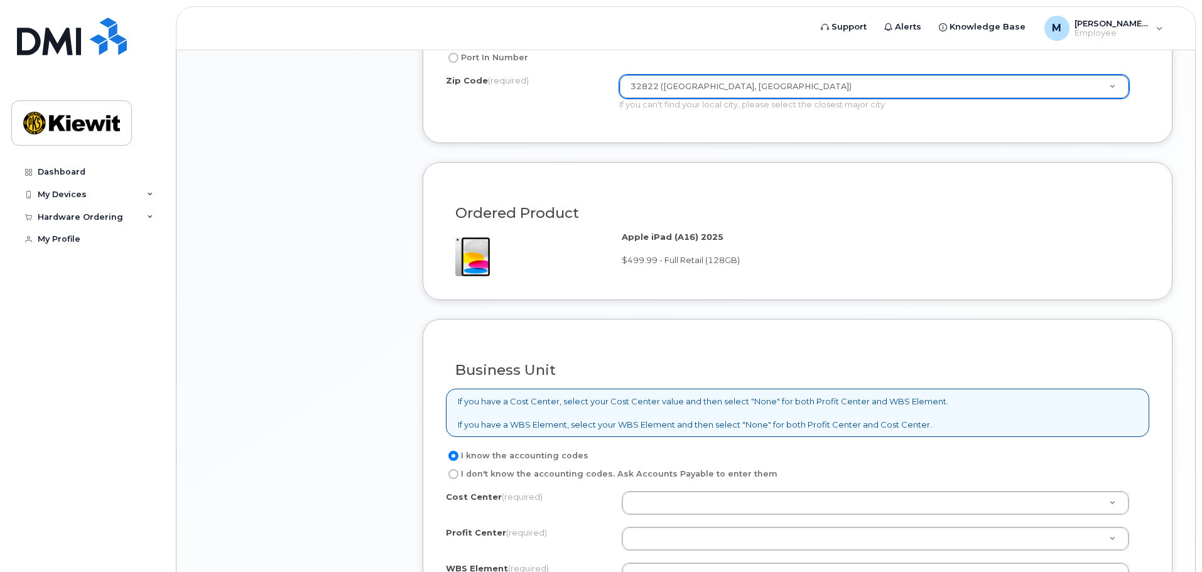
scroll to position [879, 0]
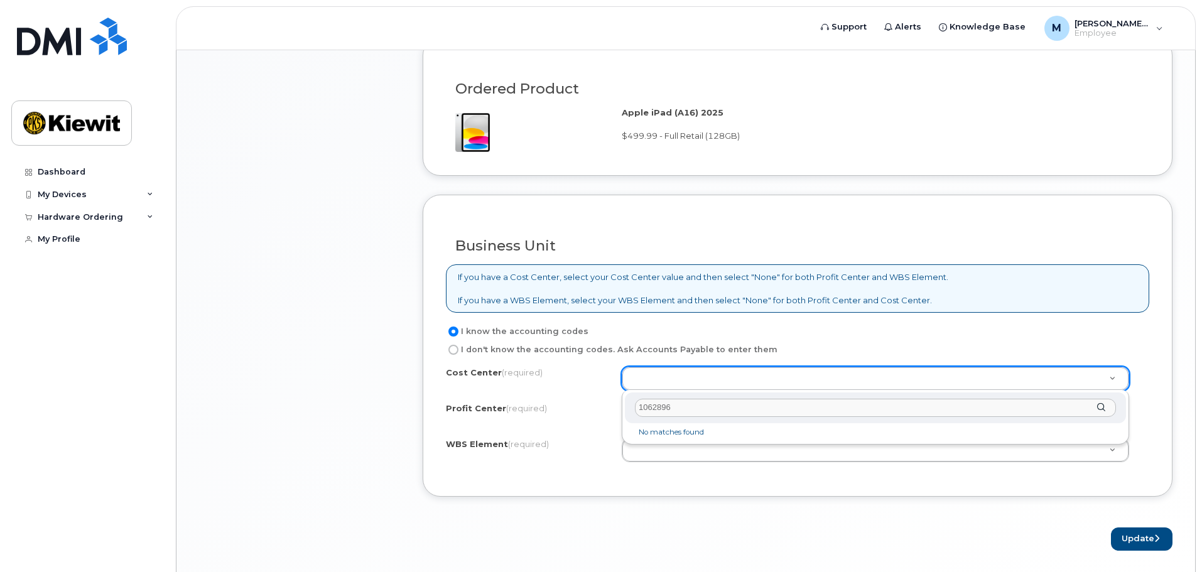
drag, startPoint x: 659, startPoint y: 404, endPoint x: 806, endPoint y: 409, distance: 147.0
click at [806, 409] on input "1062896" at bounding box center [875, 408] width 481 height 18
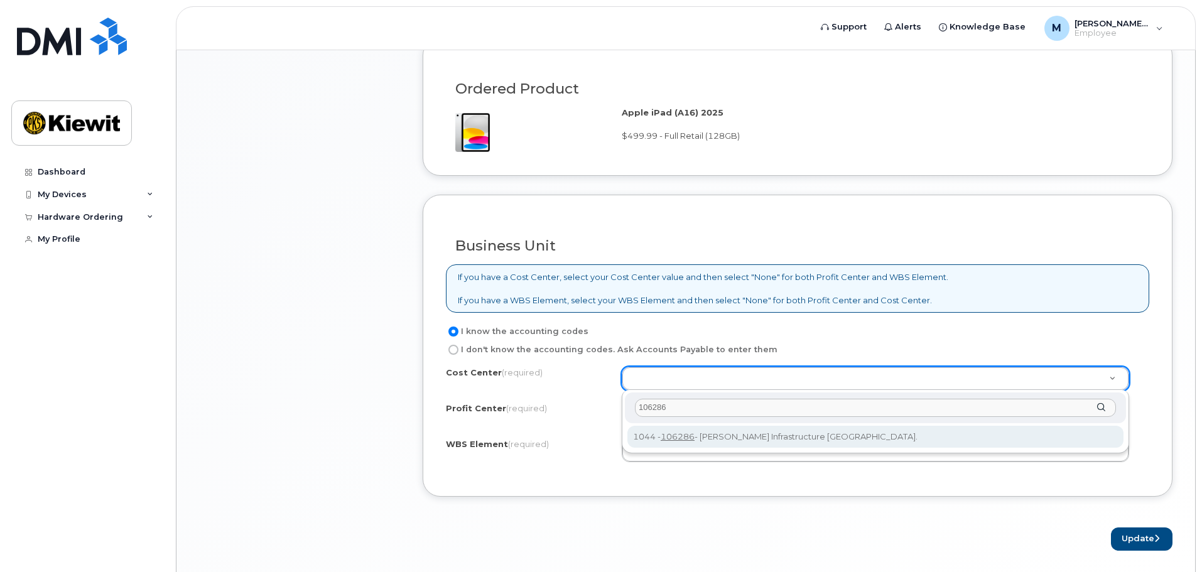
type input "106286"
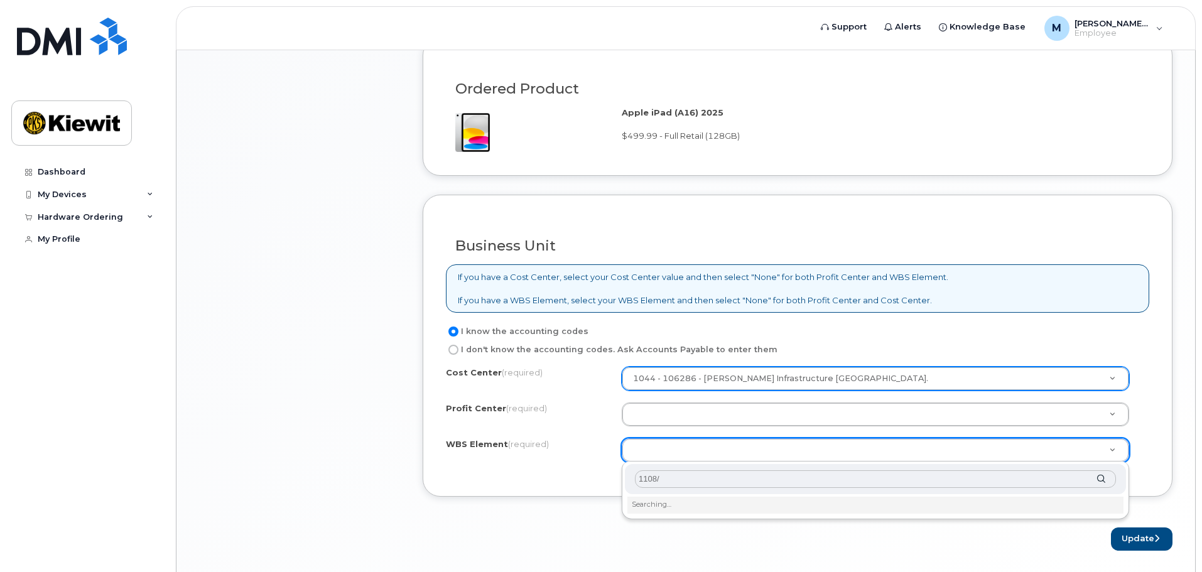
type input "1108"
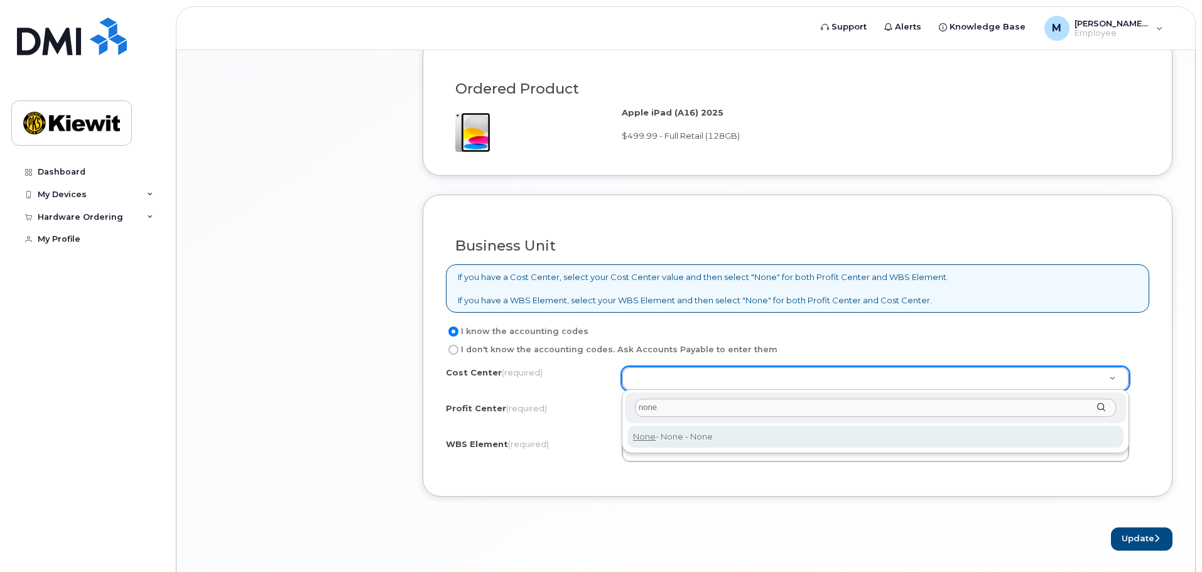
type input "none"
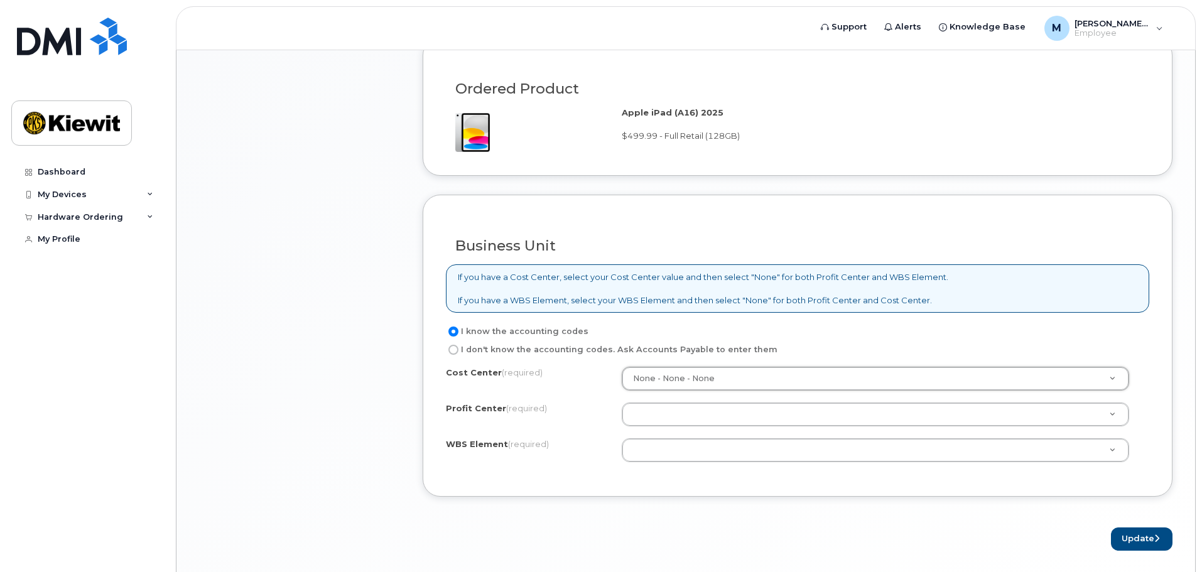
type input "None"
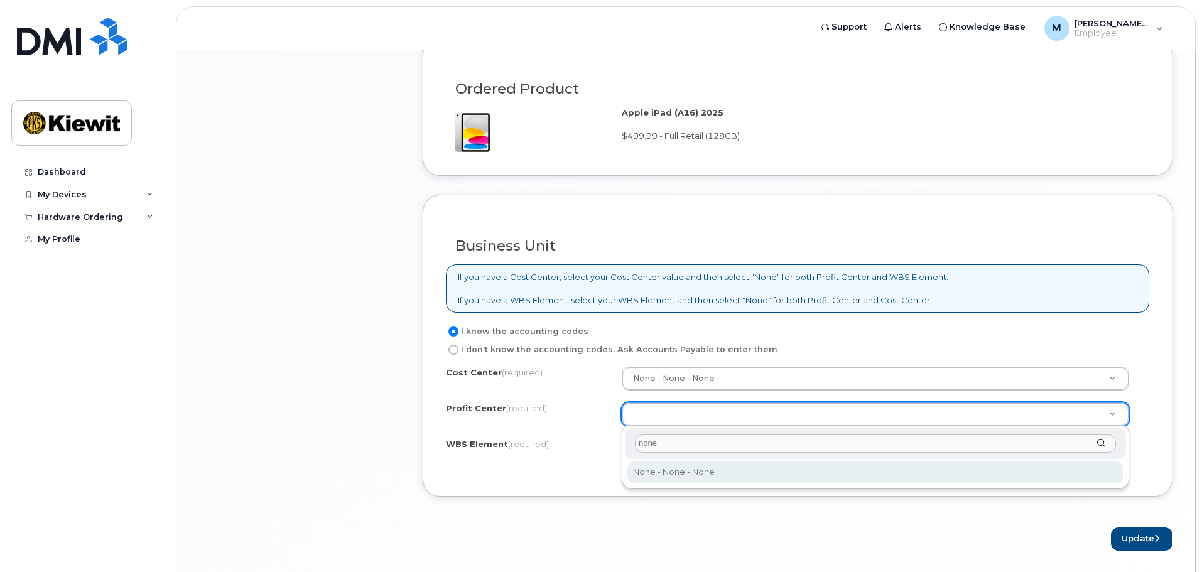
type input "none"
select select "None"
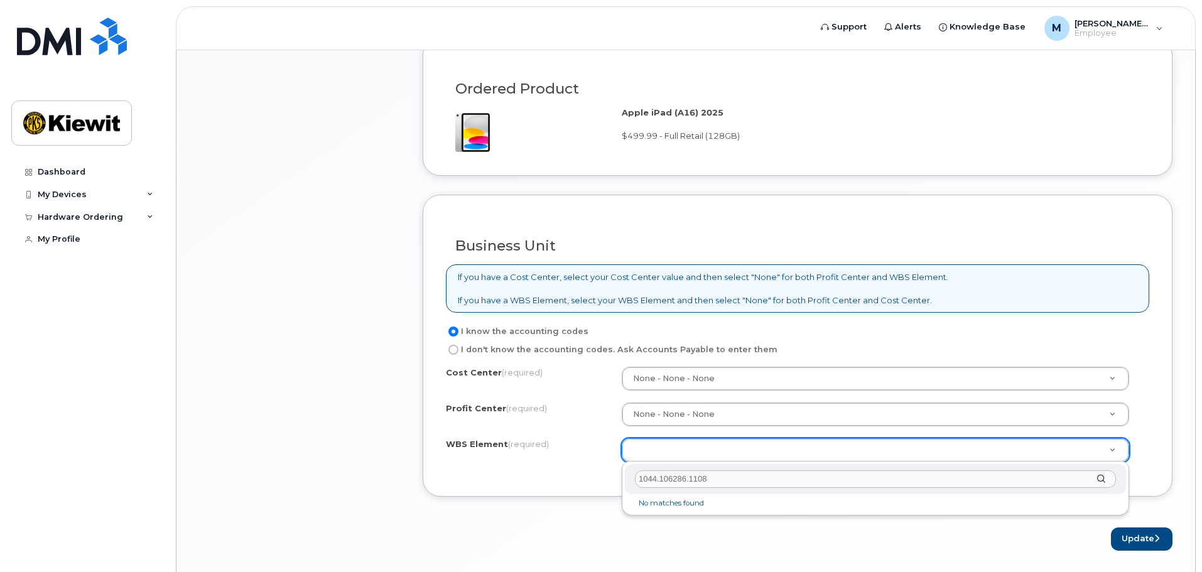
drag, startPoint x: 661, startPoint y: 481, endPoint x: 516, endPoint y: 470, distance: 144.8
type input "106286.1108"
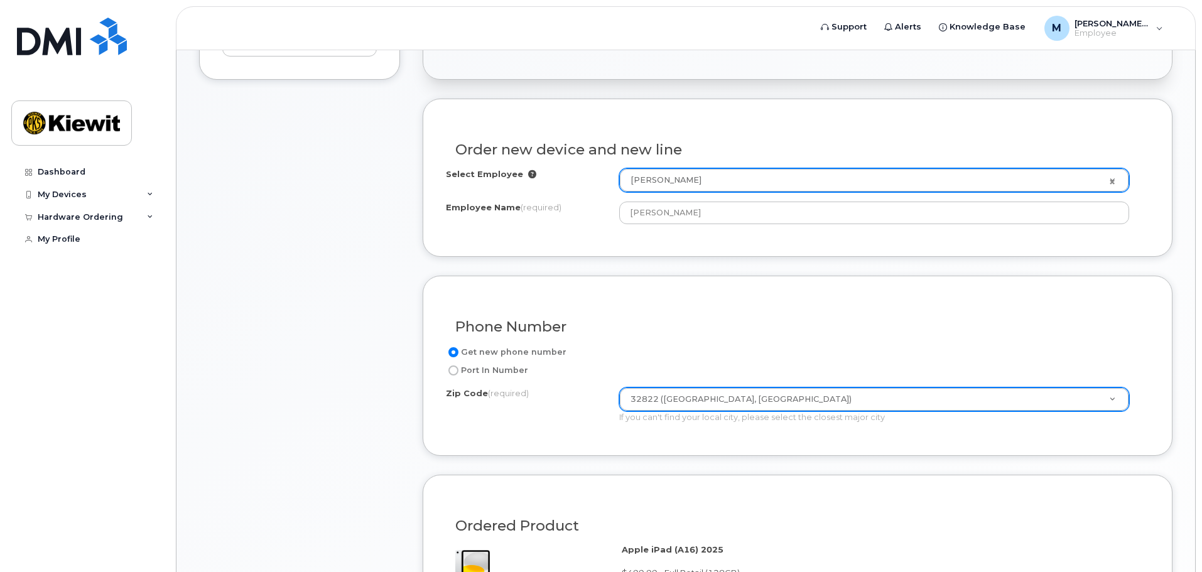
scroll to position [440, 0]
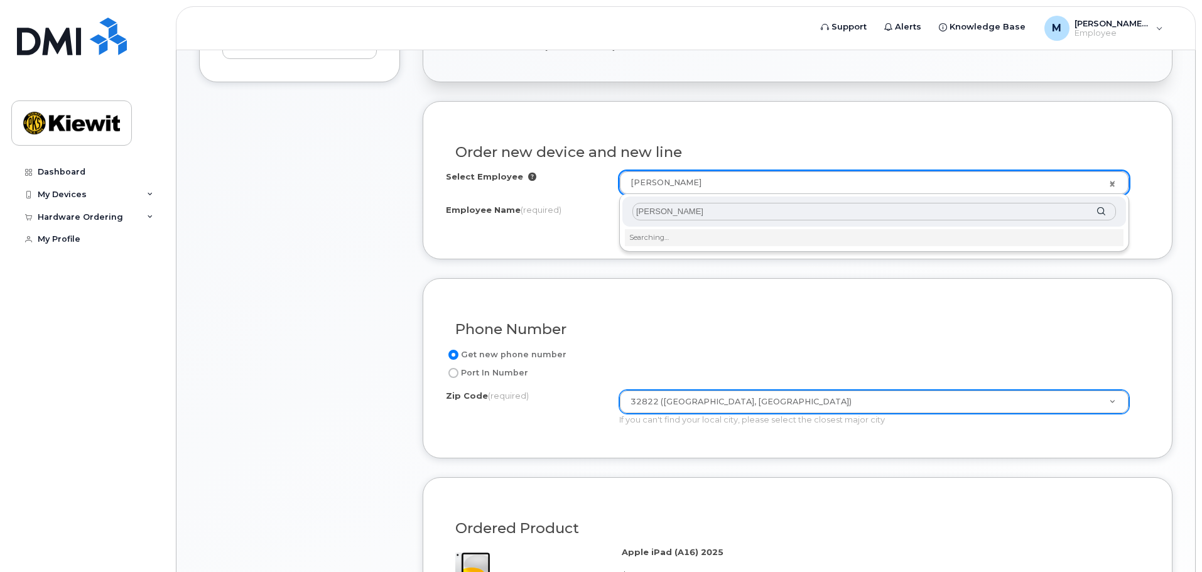
type input "carlos sanchez"
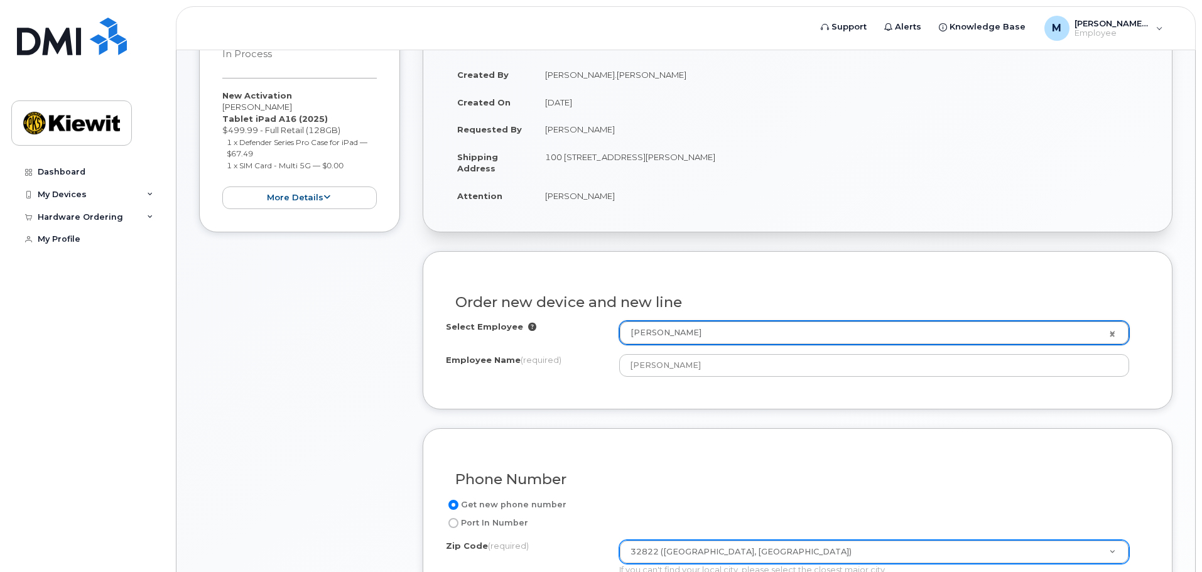
scroll to position [230, 0]
